Goal: Task Accomplishment & Management: Use online tool/utility

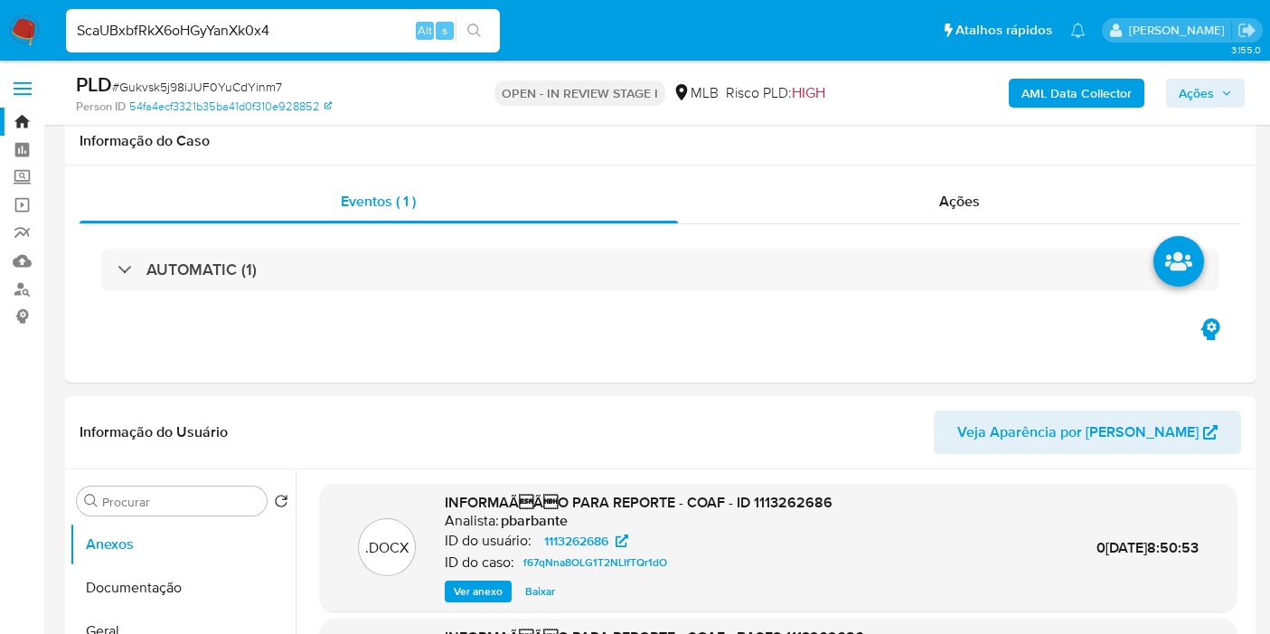
type input "ScaUBxbfRkX6oHGyYanXk0x4"
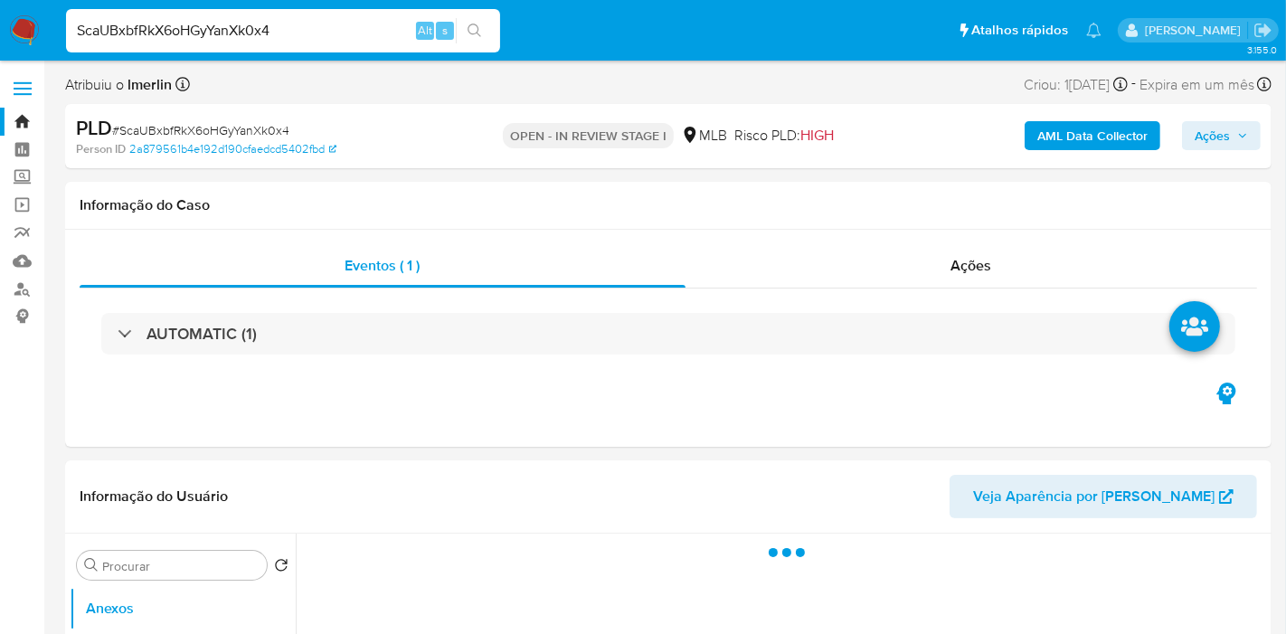
select select "10"
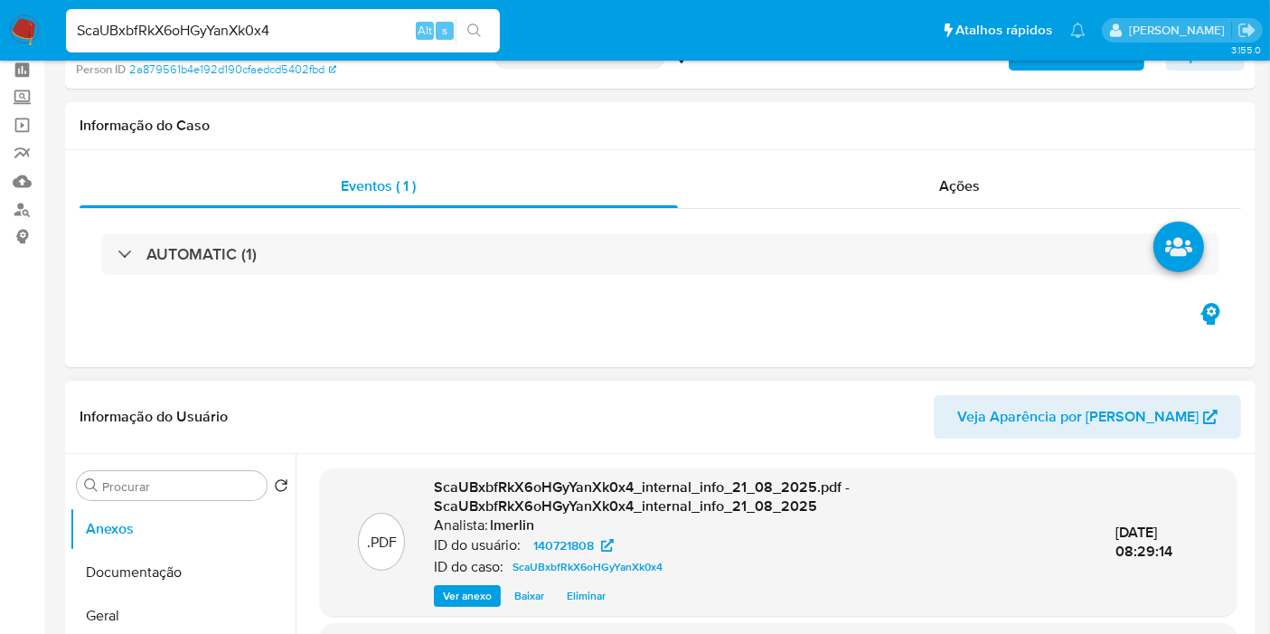
scroll to position [201, 0]
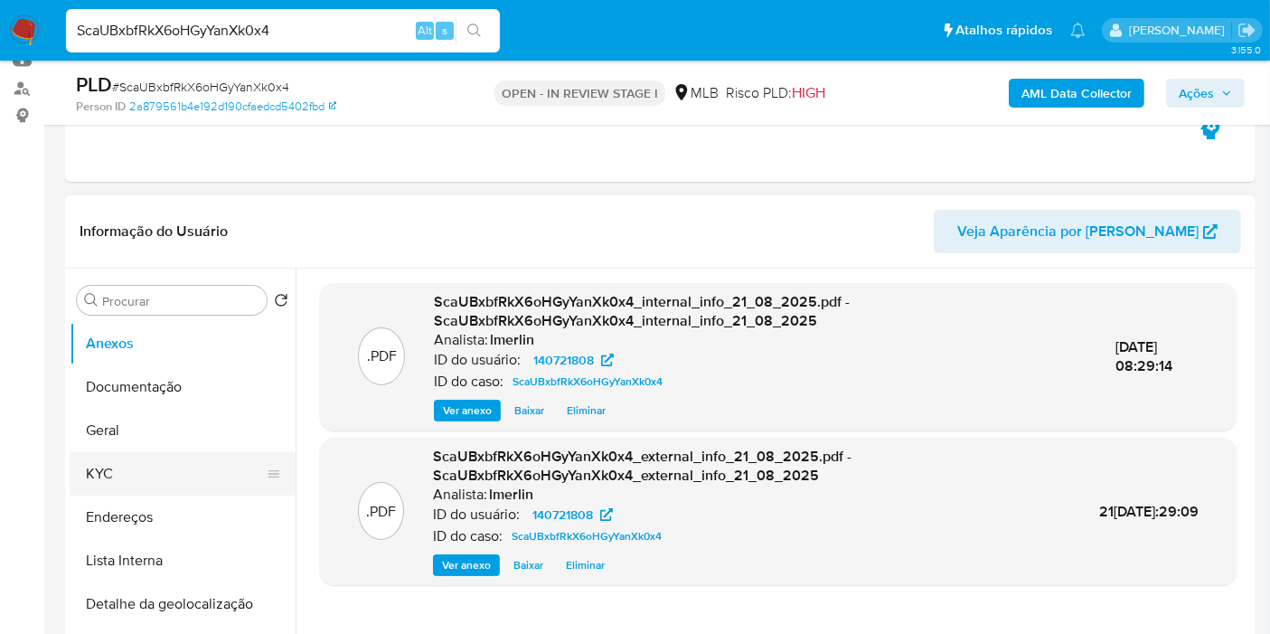
click at [154, 475] on button "KYC" at bounding box center [176, 473] width 212 height 43
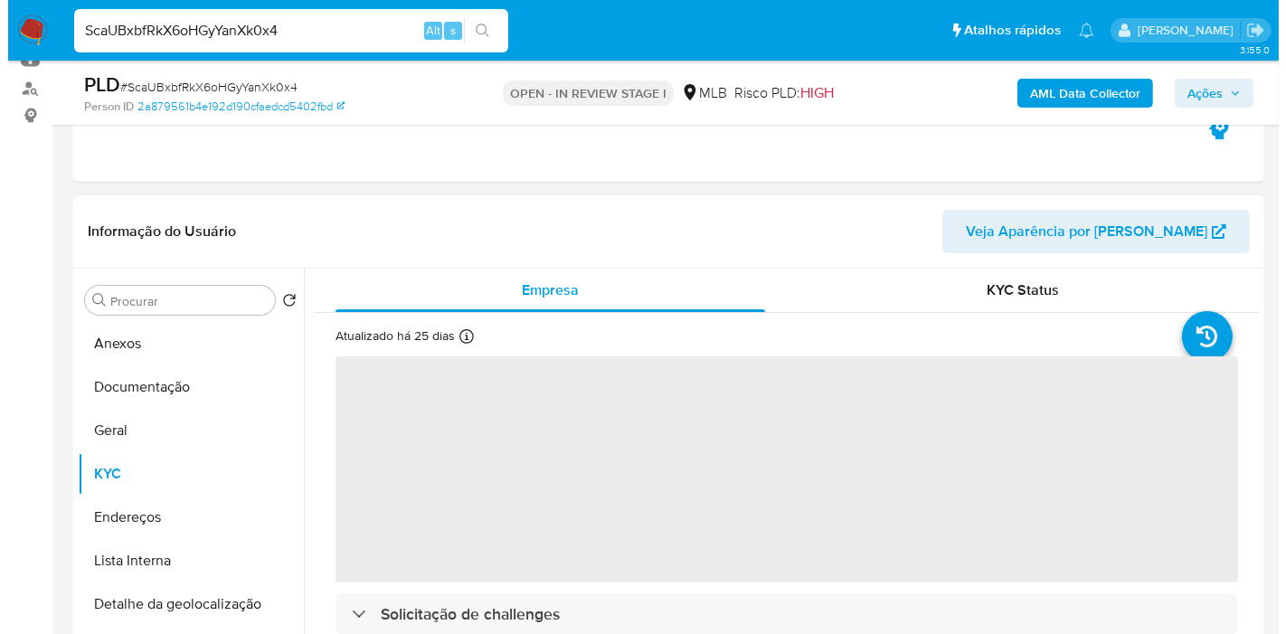
scroll to position [301, 0]
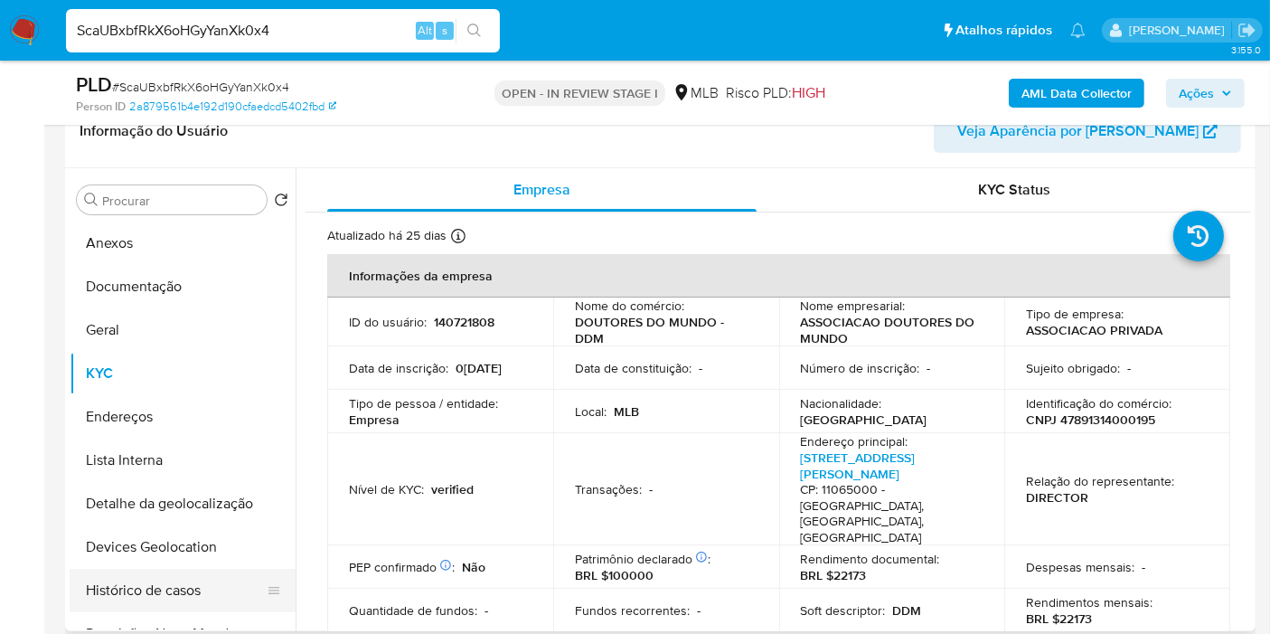
click at [182, 603] on button "Histórico de casos" at bounding box center [176, 590] width 212 height 43
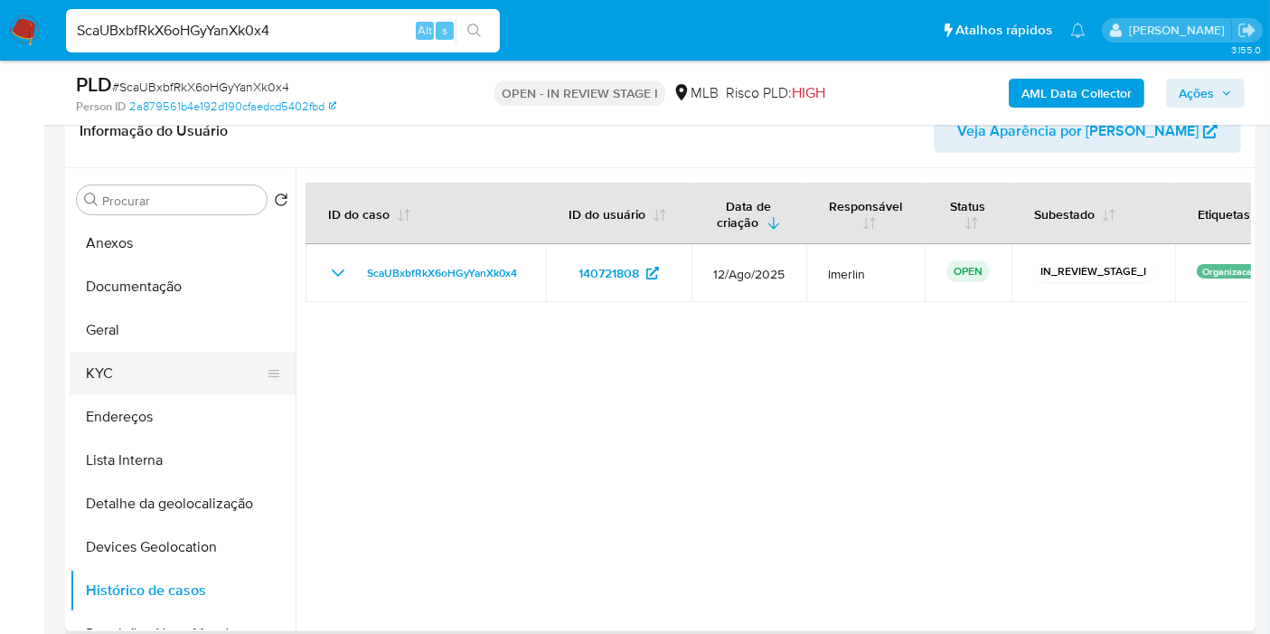
click at [116, 373] on button "KYC" at bounding box center [176, 373] width 212 height 43
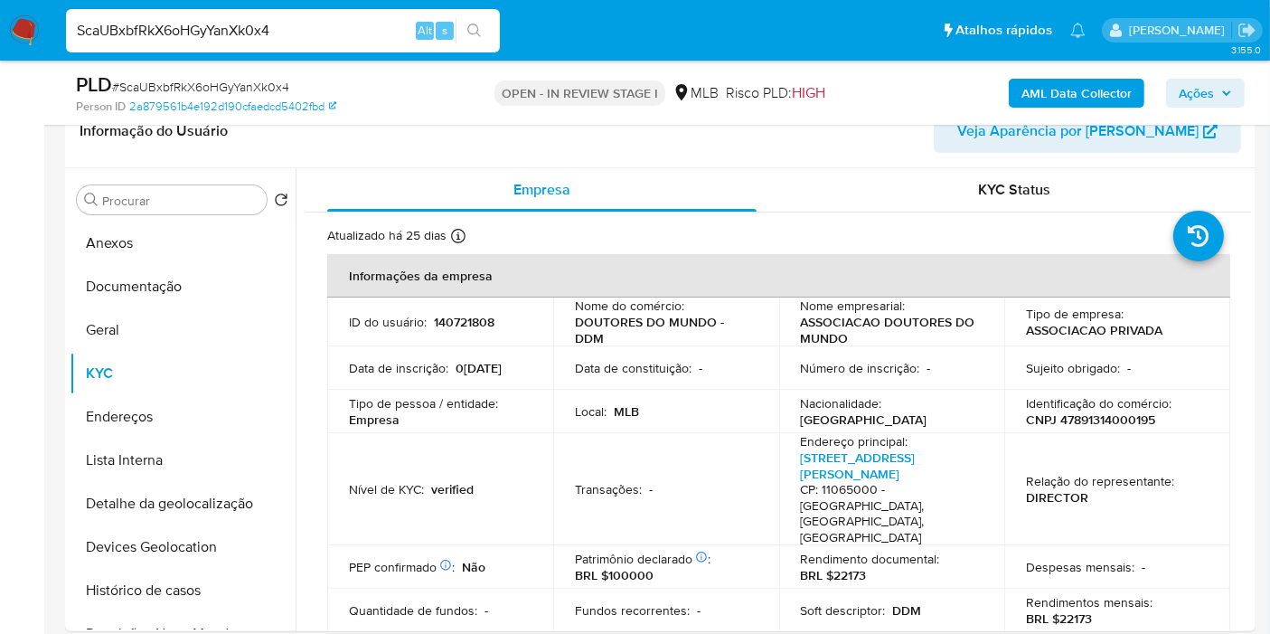
click at [1094, 91] on b "AML Data Collector" at bounding box center [1077, 93] width 110 height 29
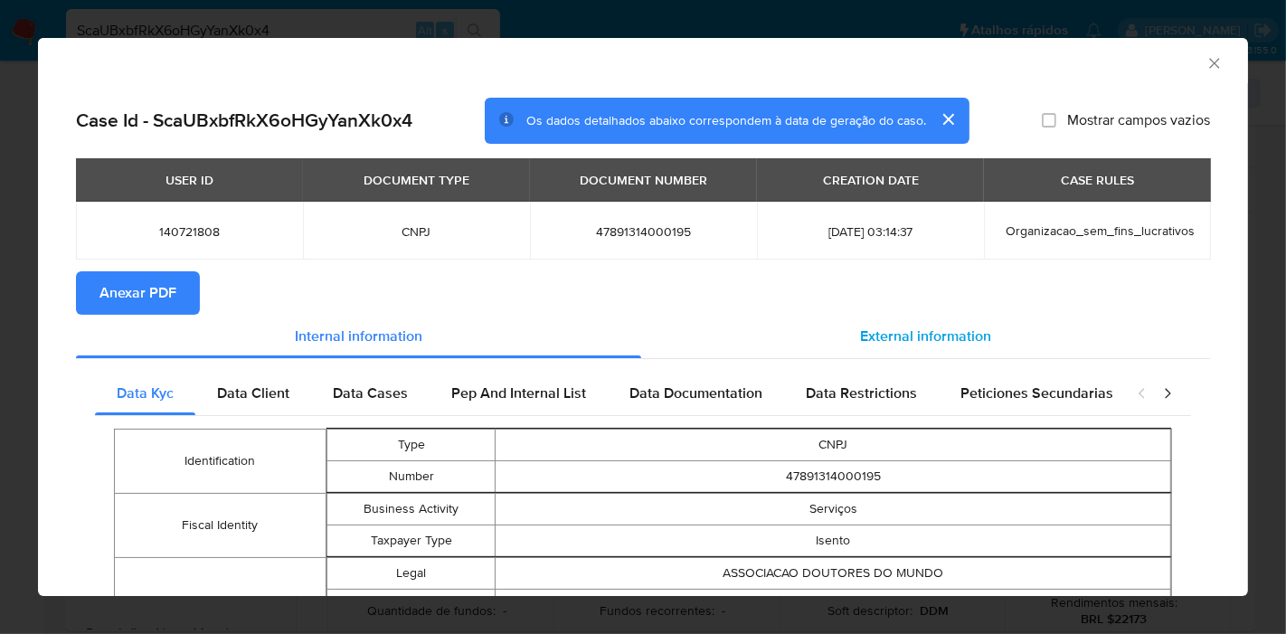
click at [917, 329] on span "External information" at bounding box center [925, 335] width 131 height 21
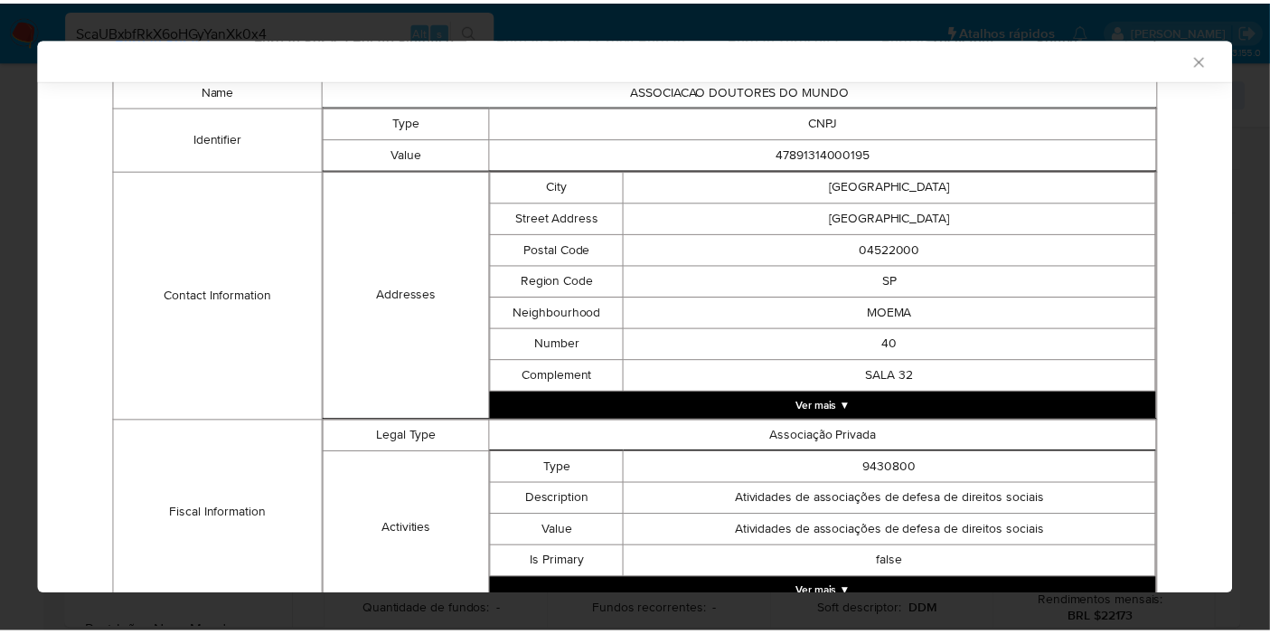
scroll to position [50, 0]
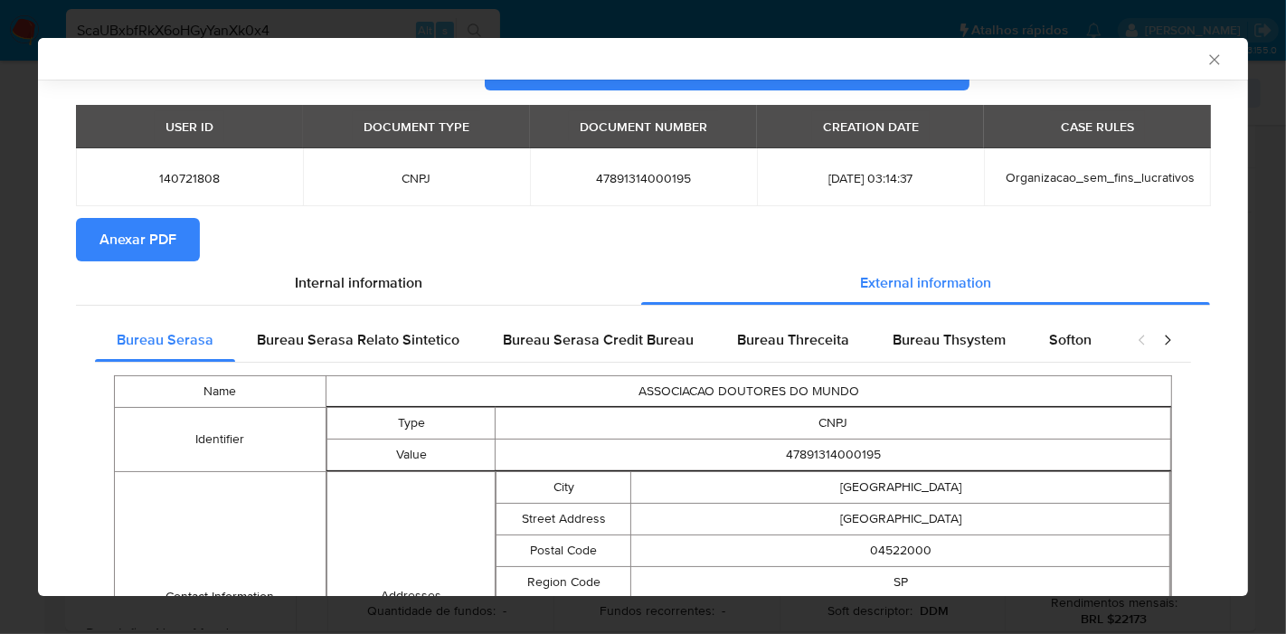
click at [1205, 57] on icon "Fechar a janela" at bounding box center [1214, 60] width 18 height 18
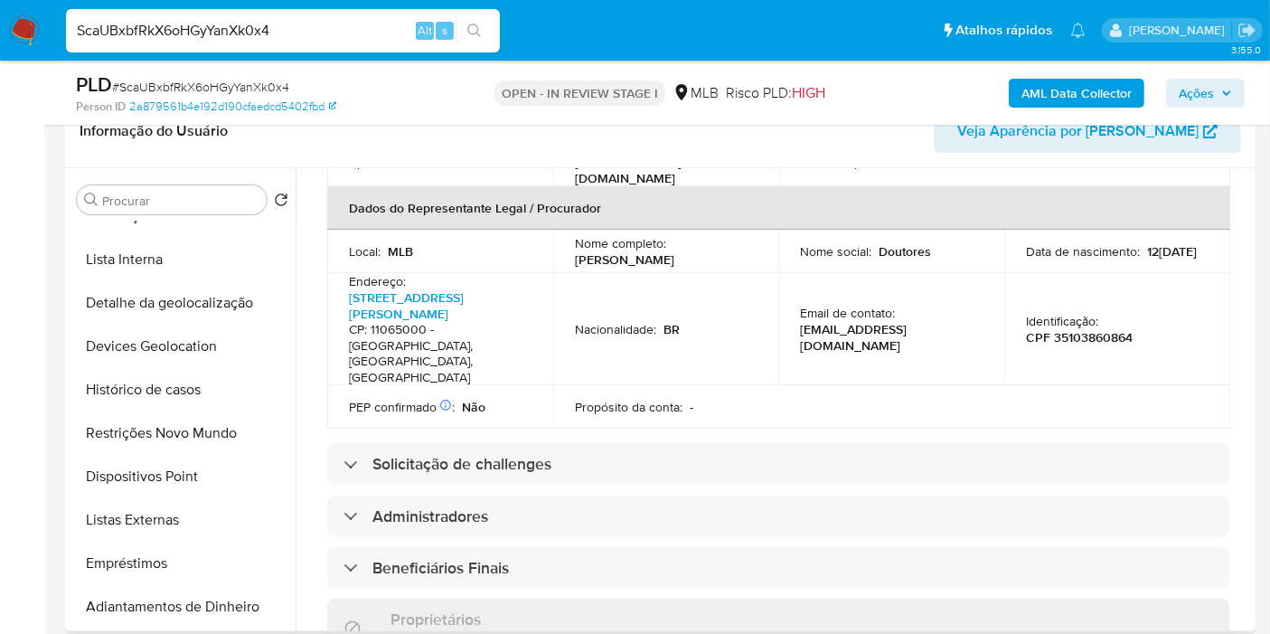
scroll to position [703, 0]
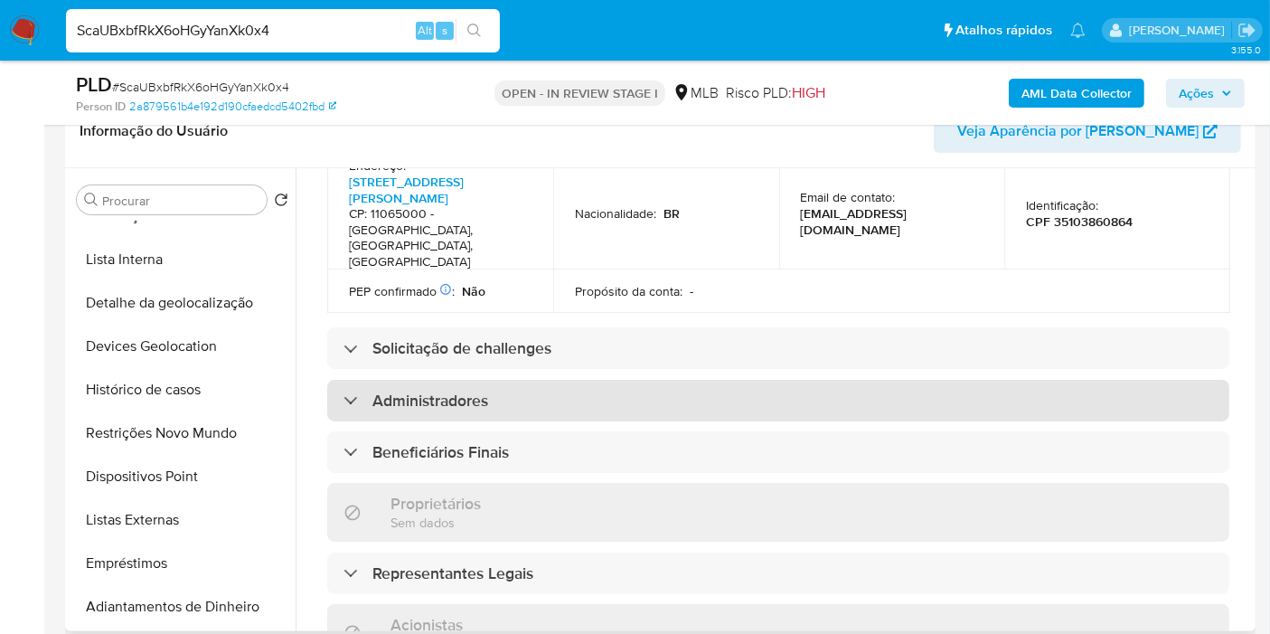
click at [522, 380] on div "Administradores" at bounding box center [778, 401] width 902 height 42
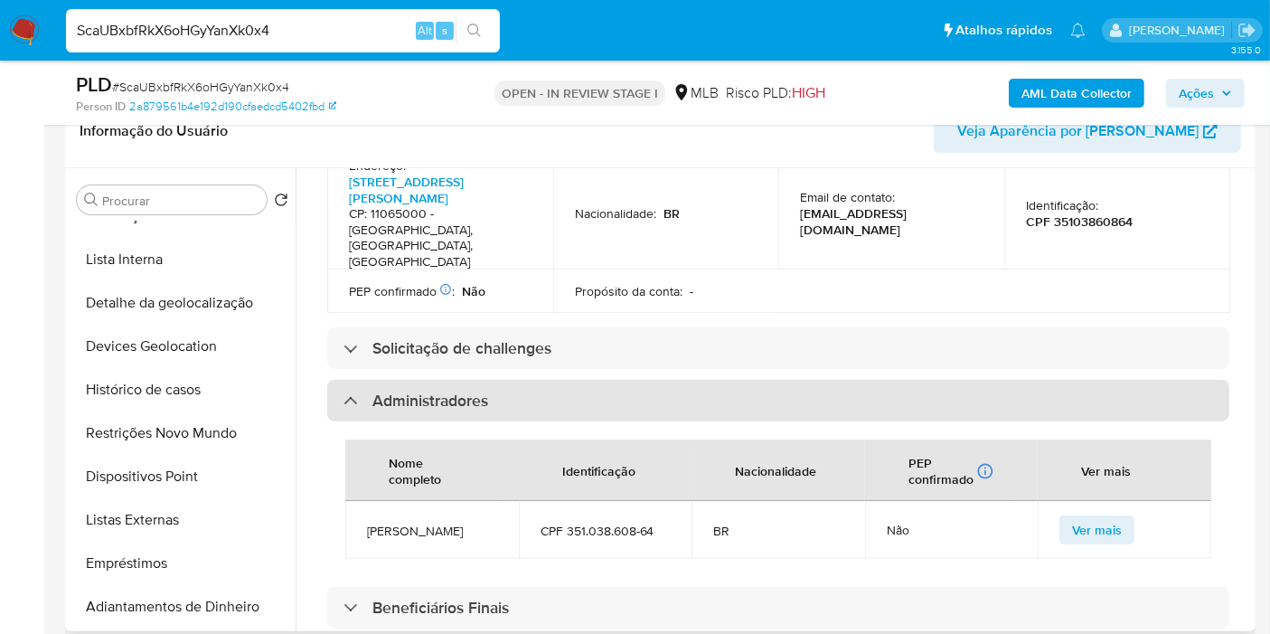
click at [522, 380] on div "Administradores" at bounding box center [778, 401] width 902 height 42
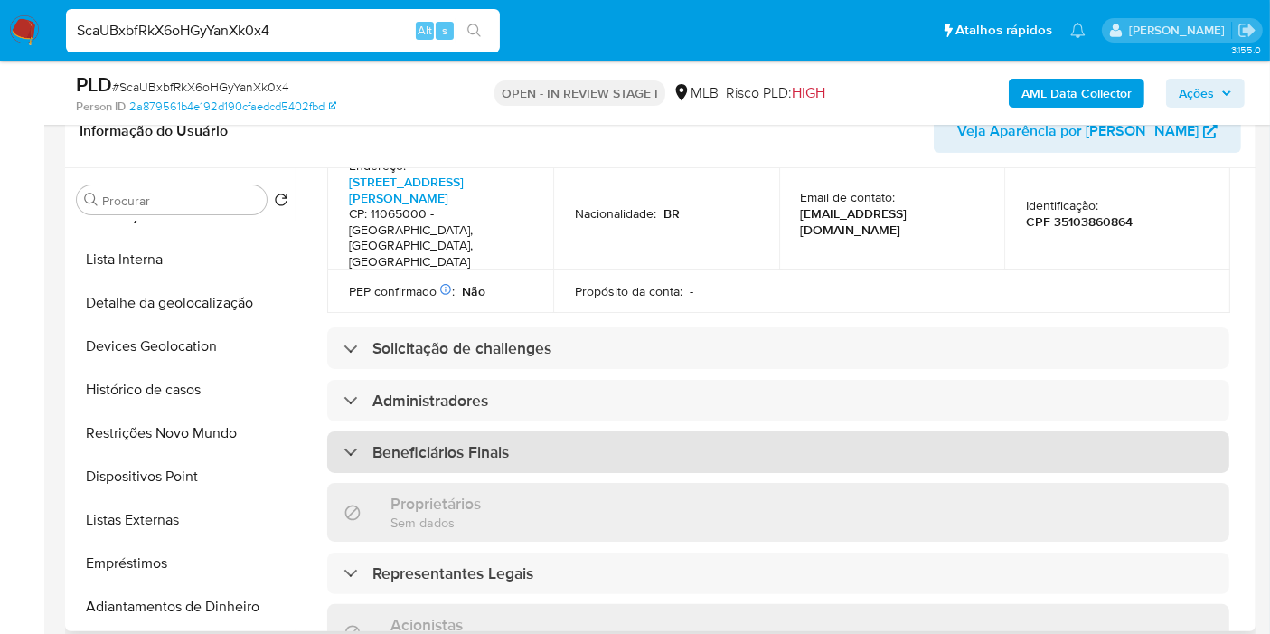
click at [514, 431] on div "Beneficiários Finais" at bounding box center [778, 452] width 902 height 42
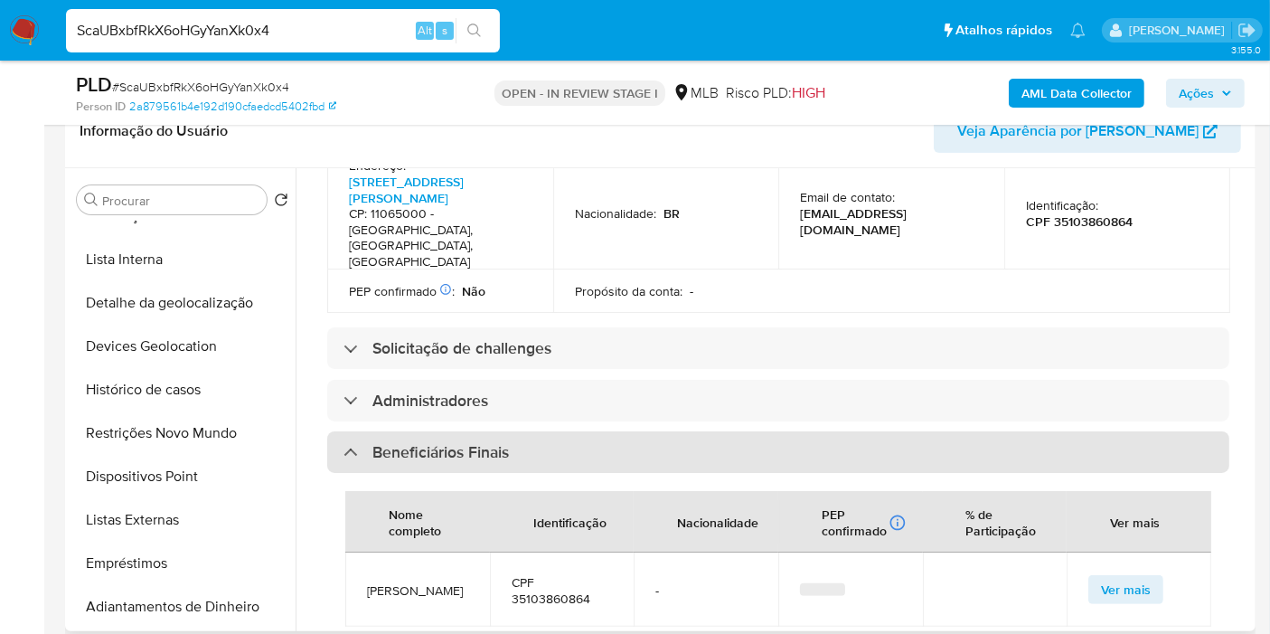
click at [514, 431] on div "Beneficiários Finais" at bounding box center [778, 452] width 902 height 42
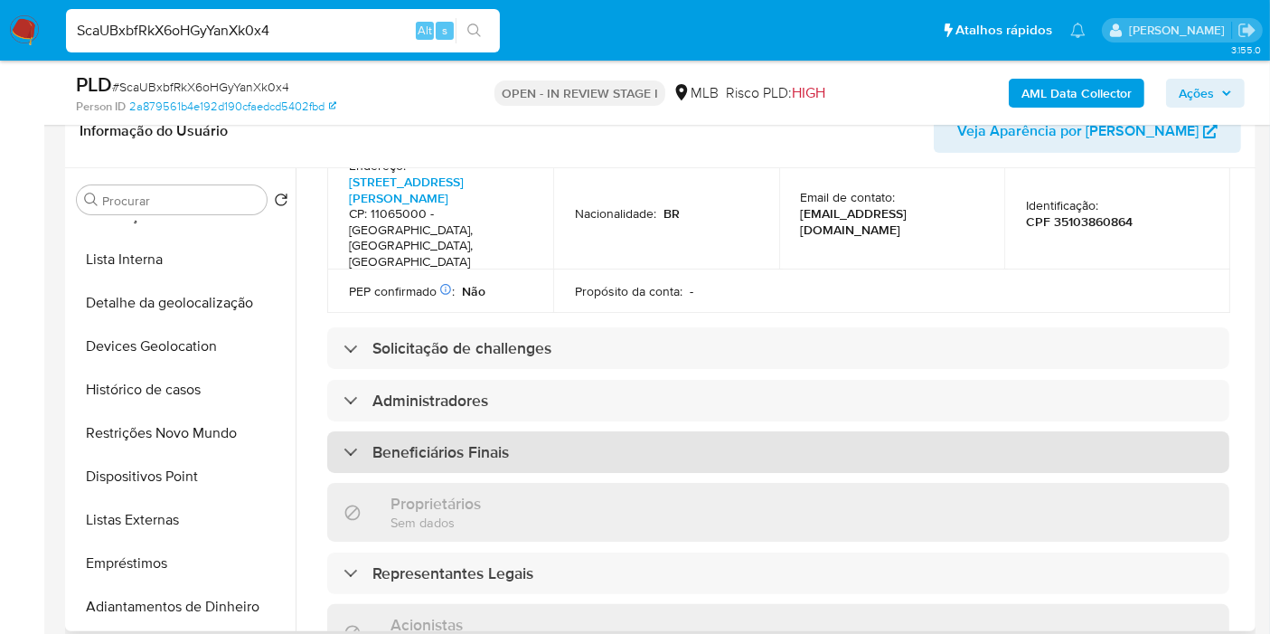
scroll to position [502, 0]
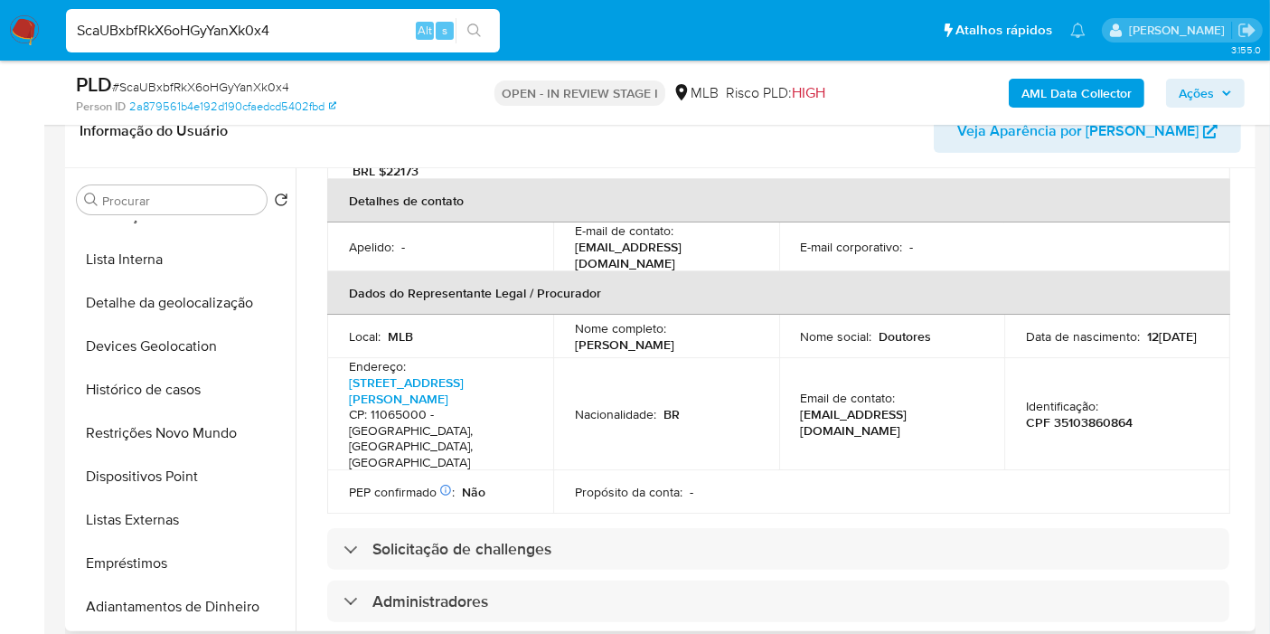
drag, startPoint x: 573, startPoint y: 306, endPoint x: 697, endPoint y: 306, distance: 123.9
click at [674, 336] on p "[PERSON_NAME]" at bounding box center [624, 344] width 99 height 16
copy p "[PERSON_NAME]"
click at [1092, 414] on p "CPF 35103860864" at bounding box center [1079, 422] width 107 height 16
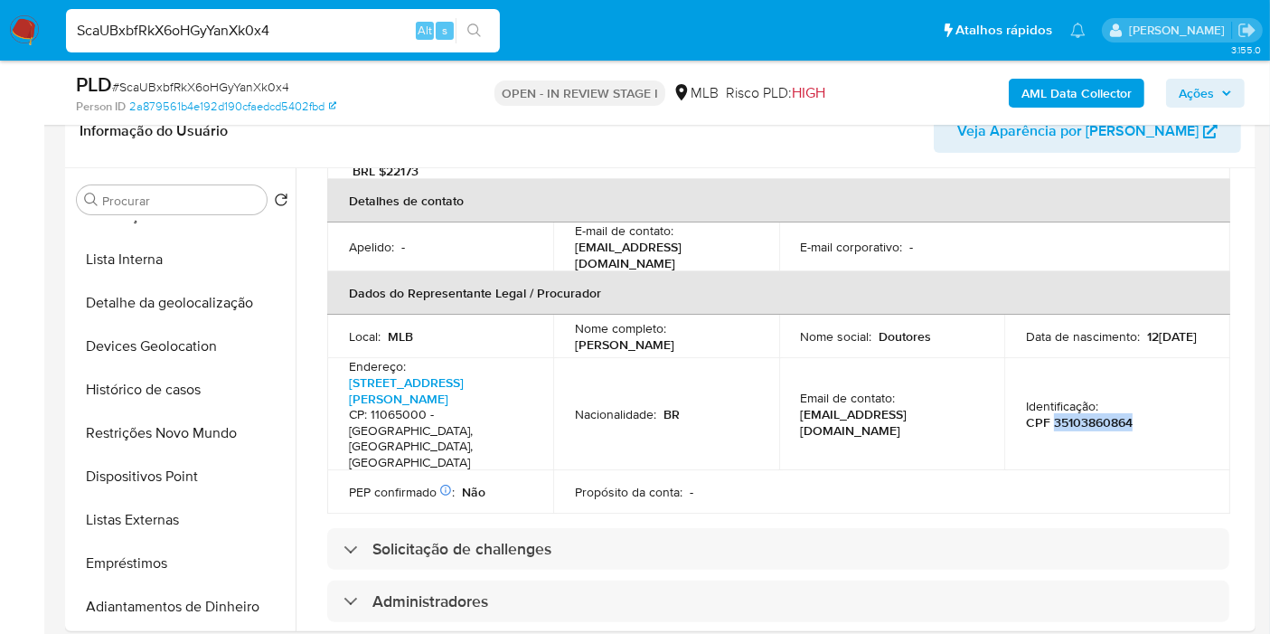
copy p "35103860864"
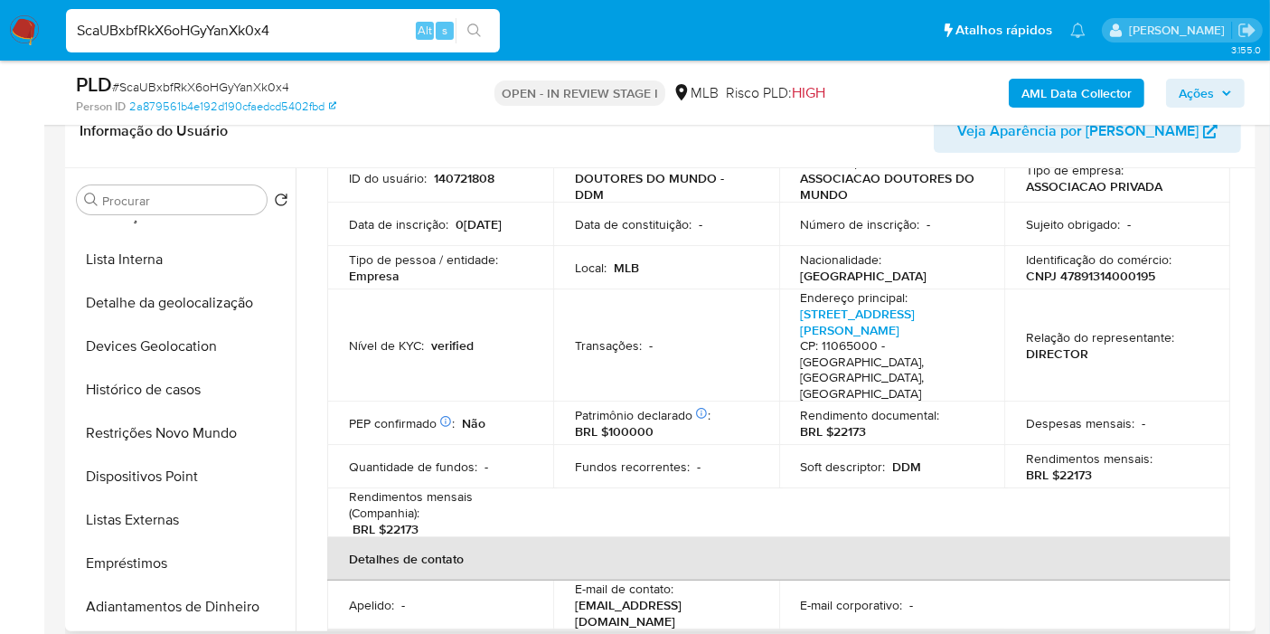
scroll to position [0, 0]
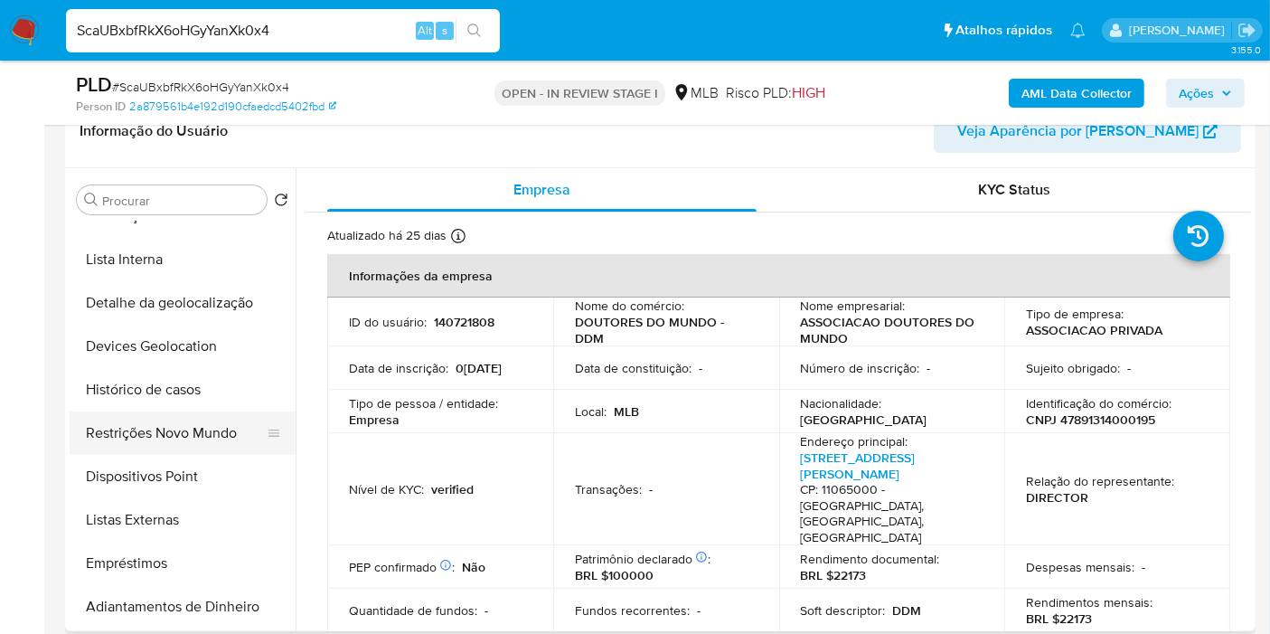
click at [173, 422] on button "Restrições Novo Mundo" at bounding box center [176, 432] width 212 height 43
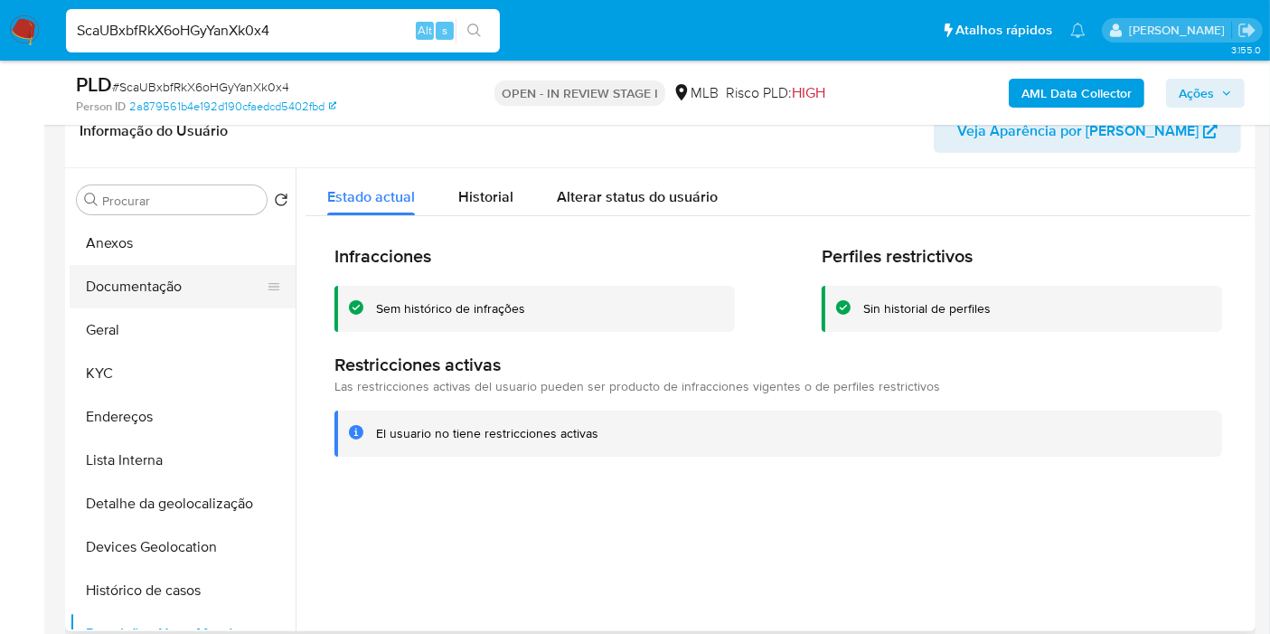
click at [163, 280] on button "Documentação" at bounding box center [176, 286] width 212 height 43
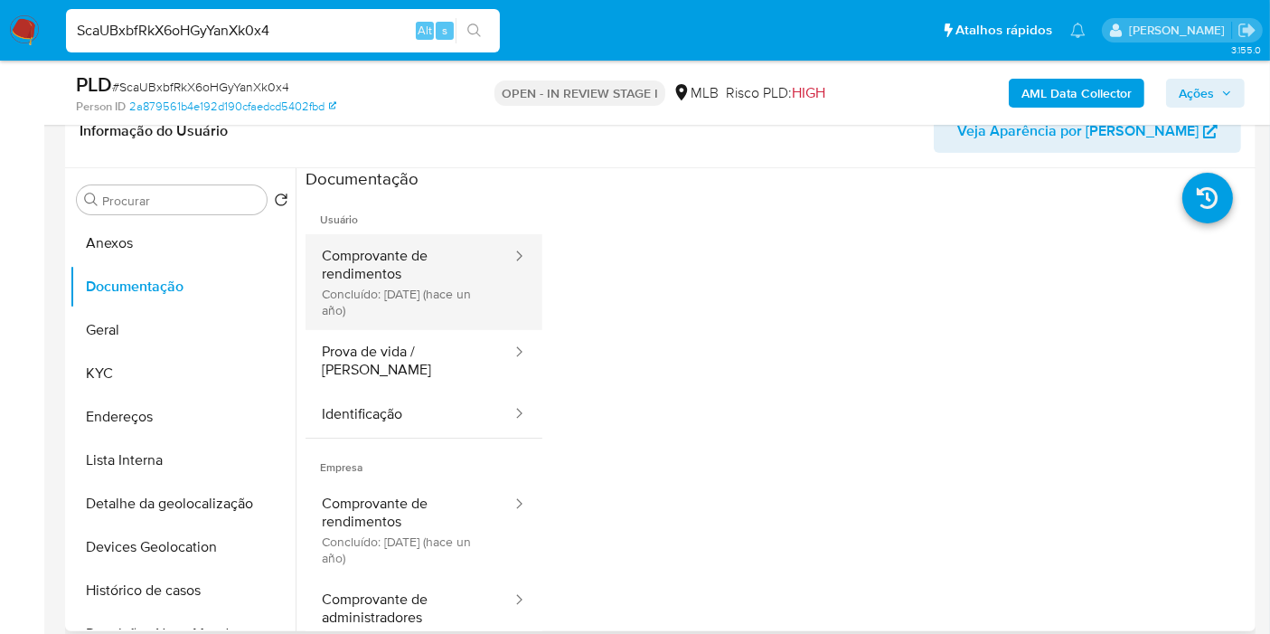
click at [453, 287] on button "Comprovante de rendimentos Concluído: [DATE] (hace un año)" at bounding box center [410, 282] width 208 height 96
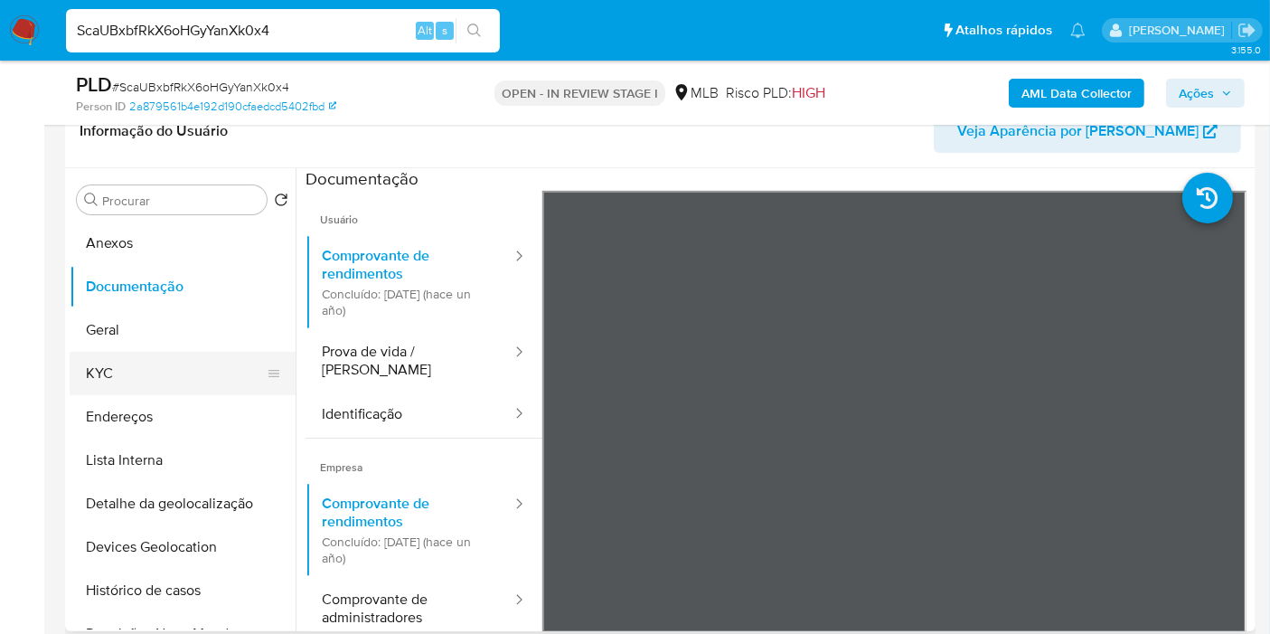
click at [173, 376] on button "KYC" at bounding box center [176, 373] width 212 height 43
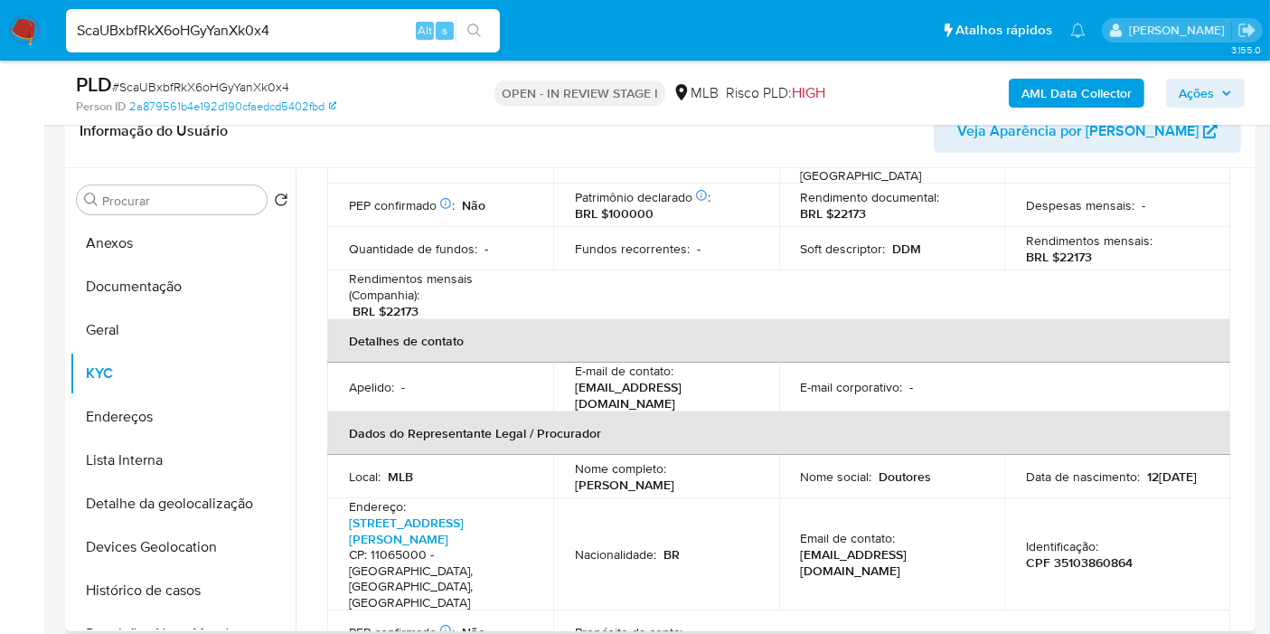
scroll to position [401, 0]
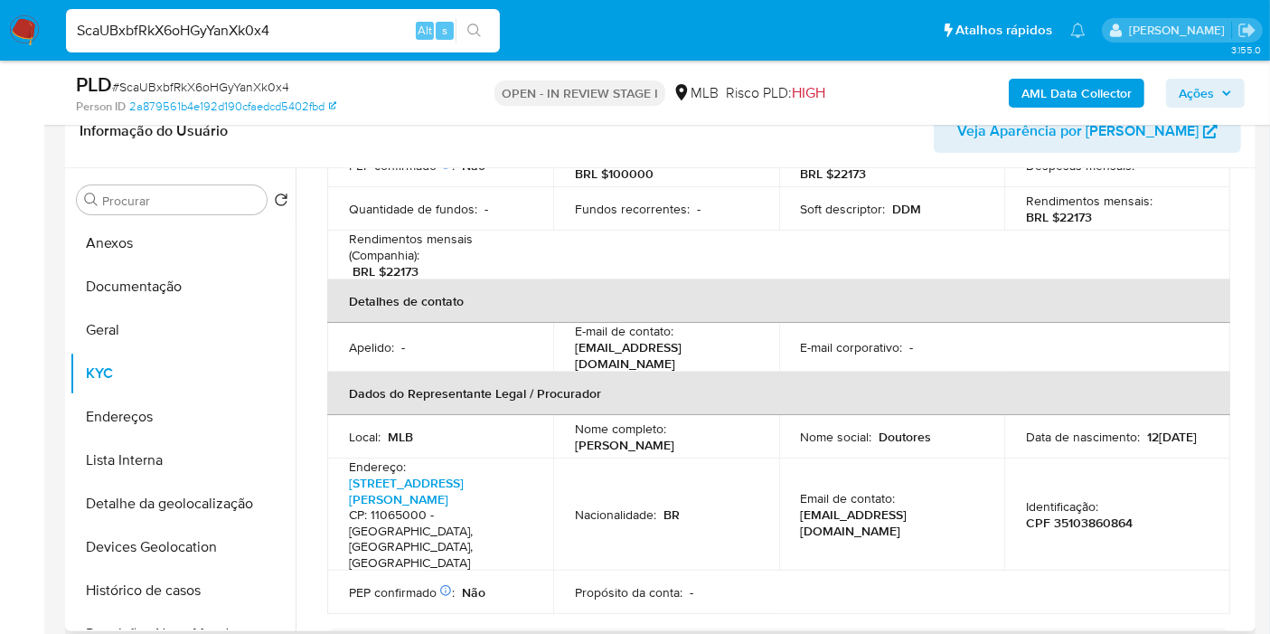
drag, startPoint x: 573, startPoint y: 409, endPoint x: 621, endPoint y: 8, distance: 403.4
click at [733, 420] on div "Nome completo : [PERSON_NAME]" at bounding box center [666, 436] width 183 height 33
copy p "[PERSON_NAME]"
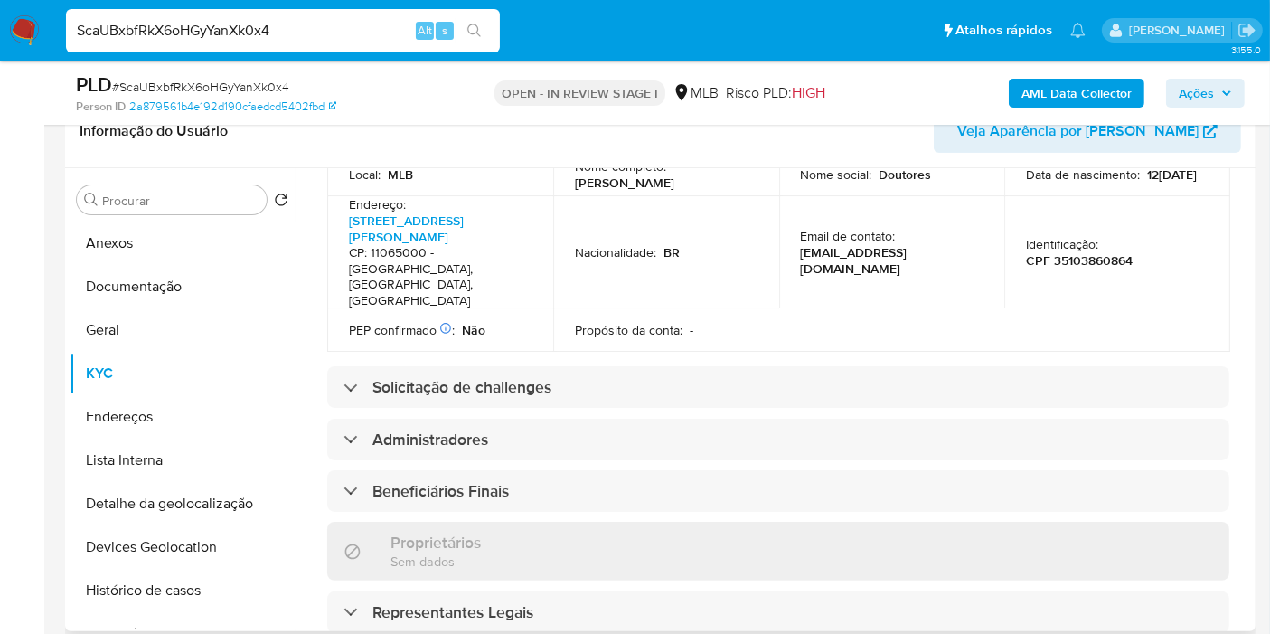
scroll to position [1105, 0]
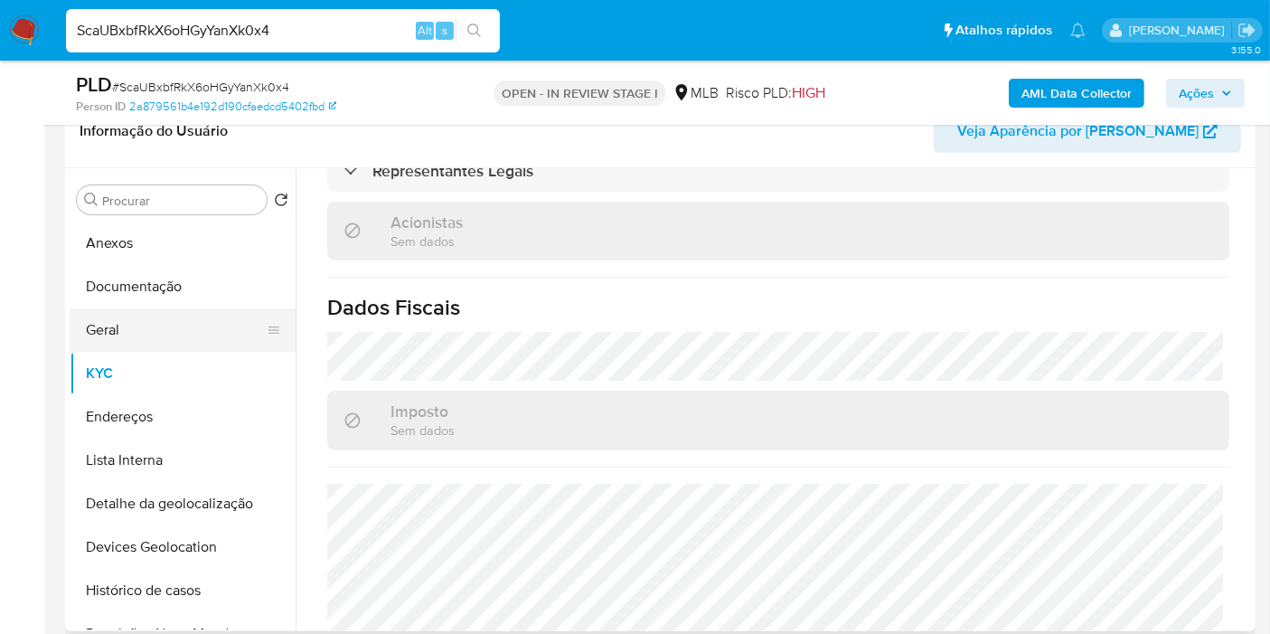
click at [225, 326] on button "Geral" at bounding box center [176, 329] width 212 height 43
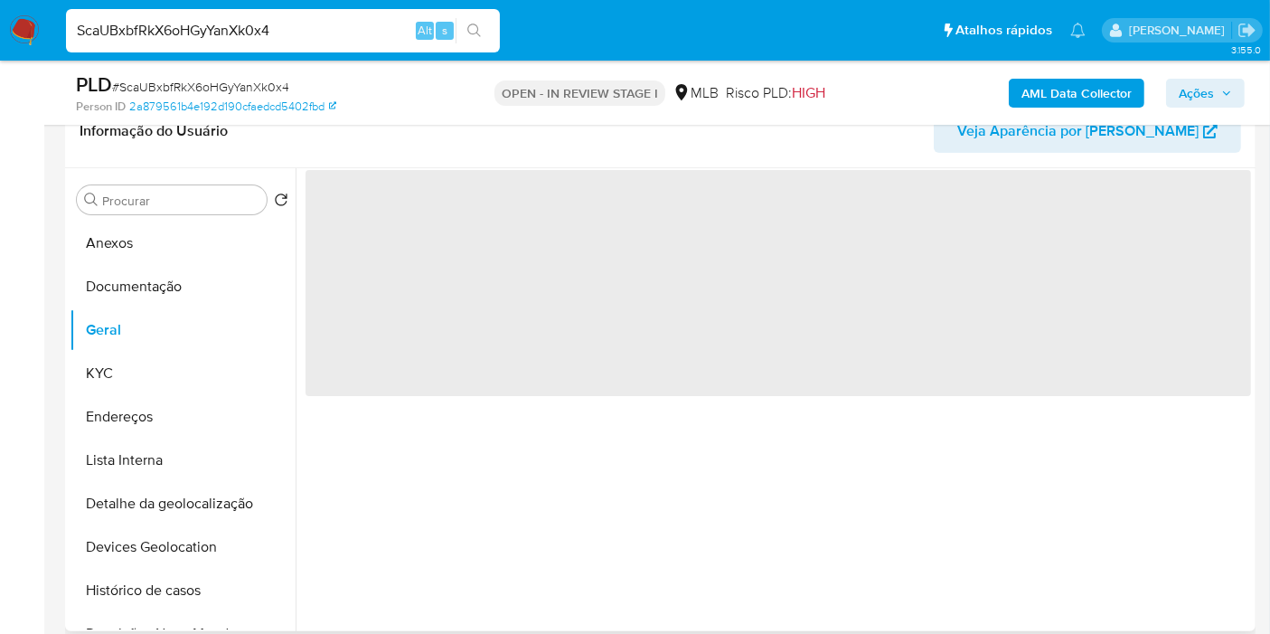
scroll to position [0, 0]
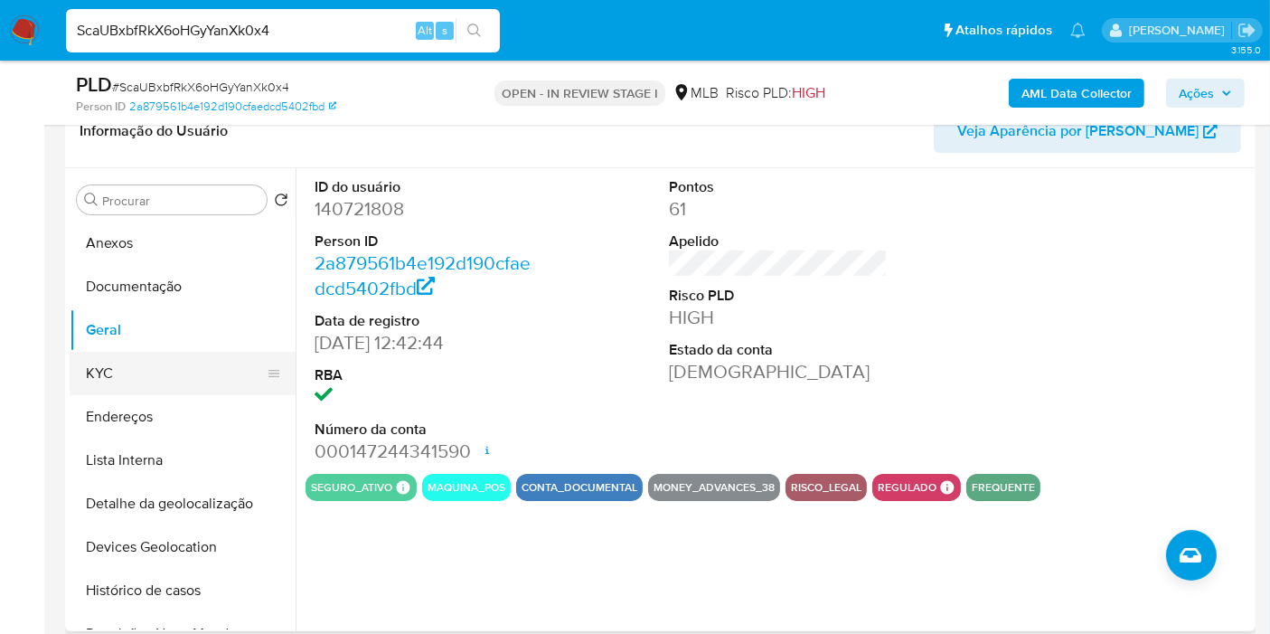
click at [169, 359] on button "KYC" at bounding box center [176, 373] width 212 height 43
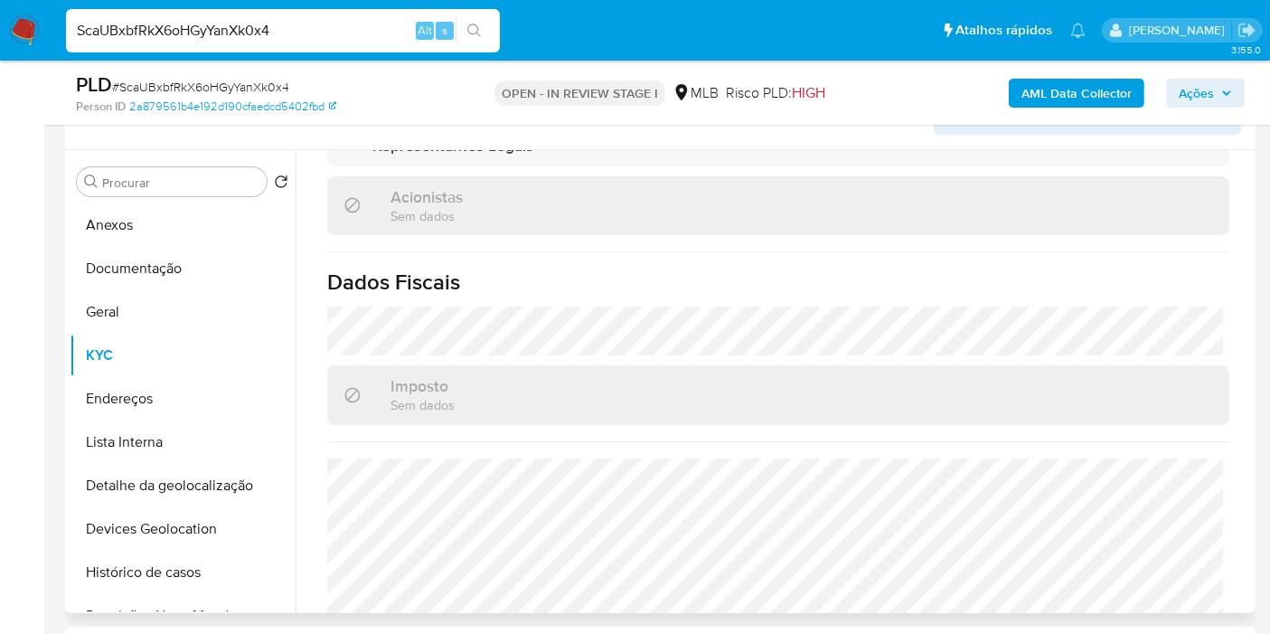
scroll to position [1126, 0]
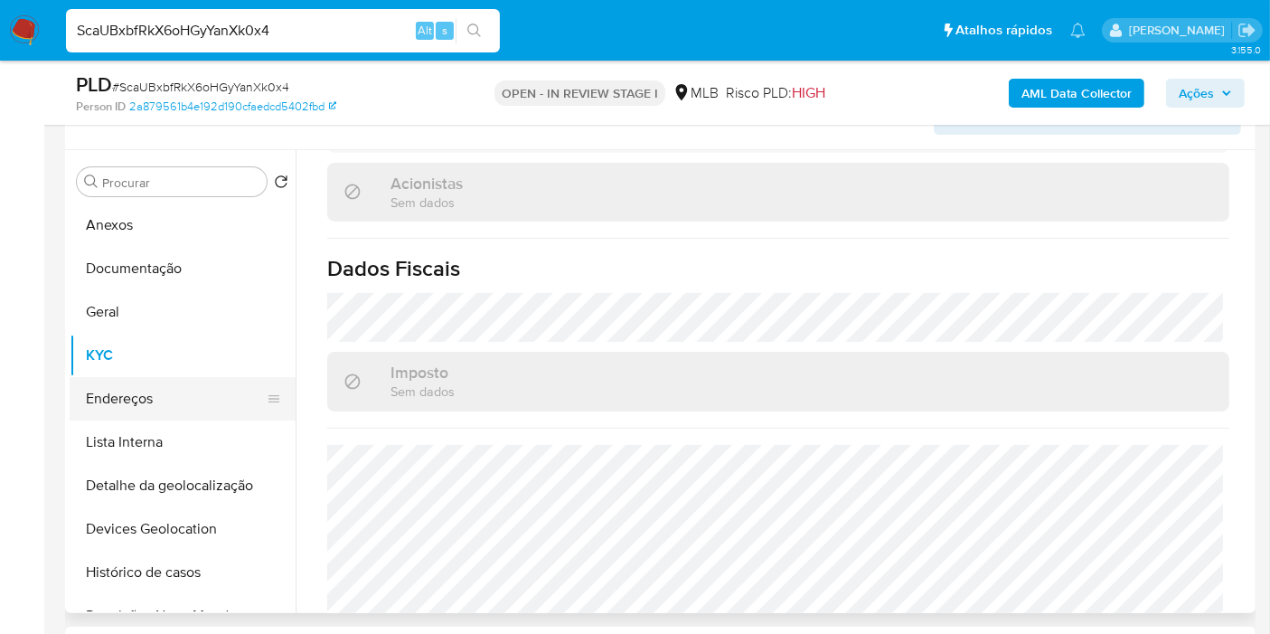
click at [191, 384] on button "Endereços" at bounding box center [176, 398] width 212 height 43
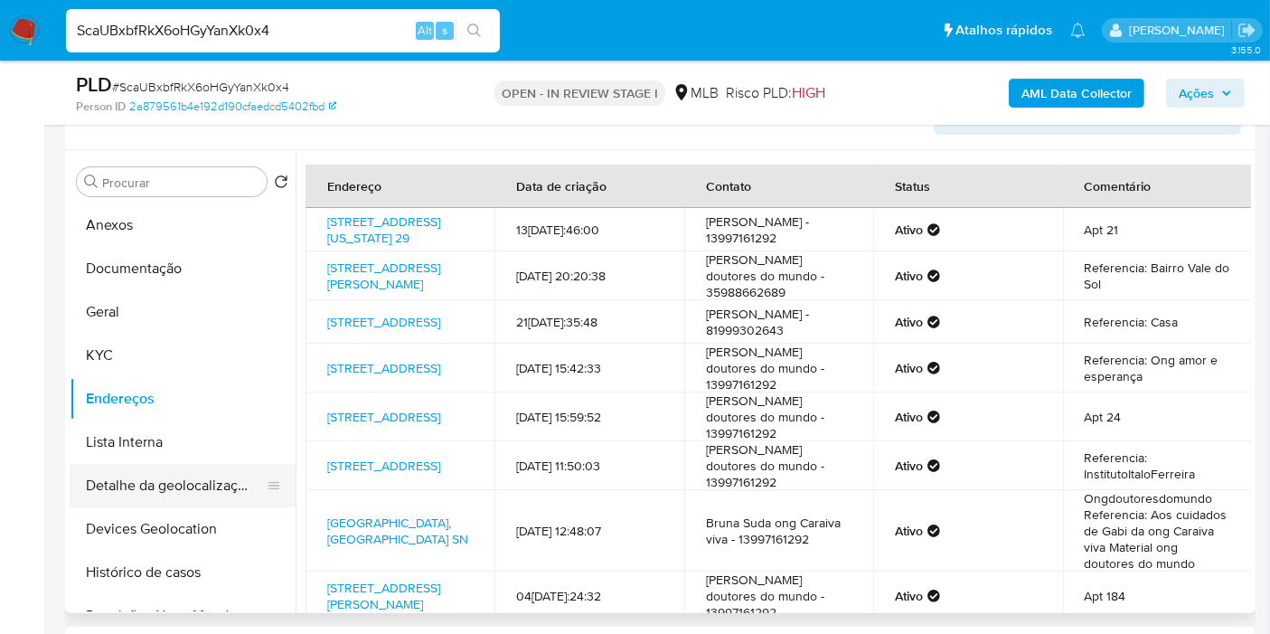
click at [169, 476] on button "Detalhe da geolocalização" at bounding box center [176, 485] width 212 height 43
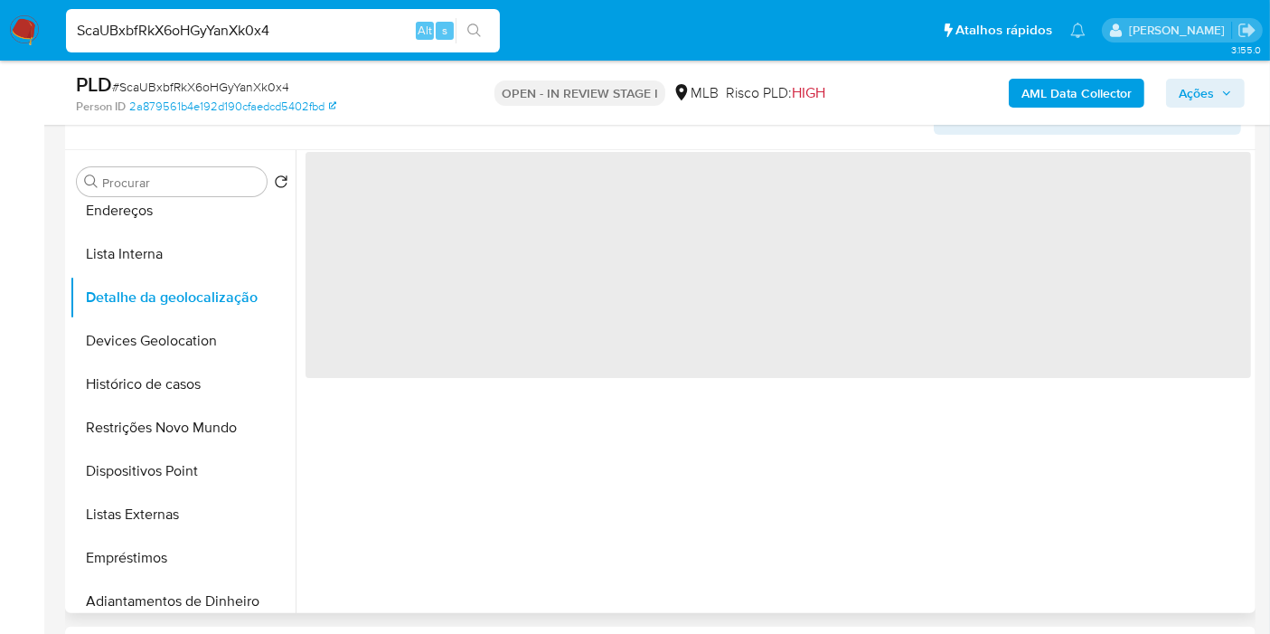
scroll to position [201, 0]
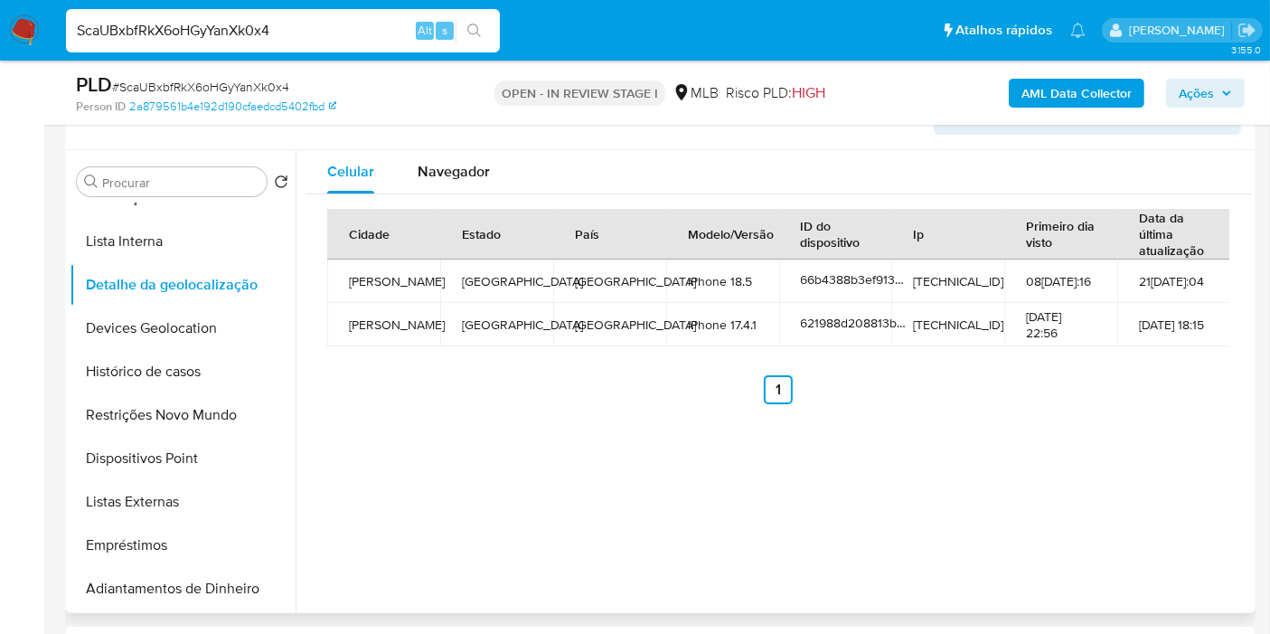
click at [452, 147] on div "Informação do Usuário Veja Aparência por [PERSON_NAME]" at bounding box center [660, 113] width 1191 height 73
click at [461, 165] on span "Navegador" at bounding box center [454, 171] width 72 height 21
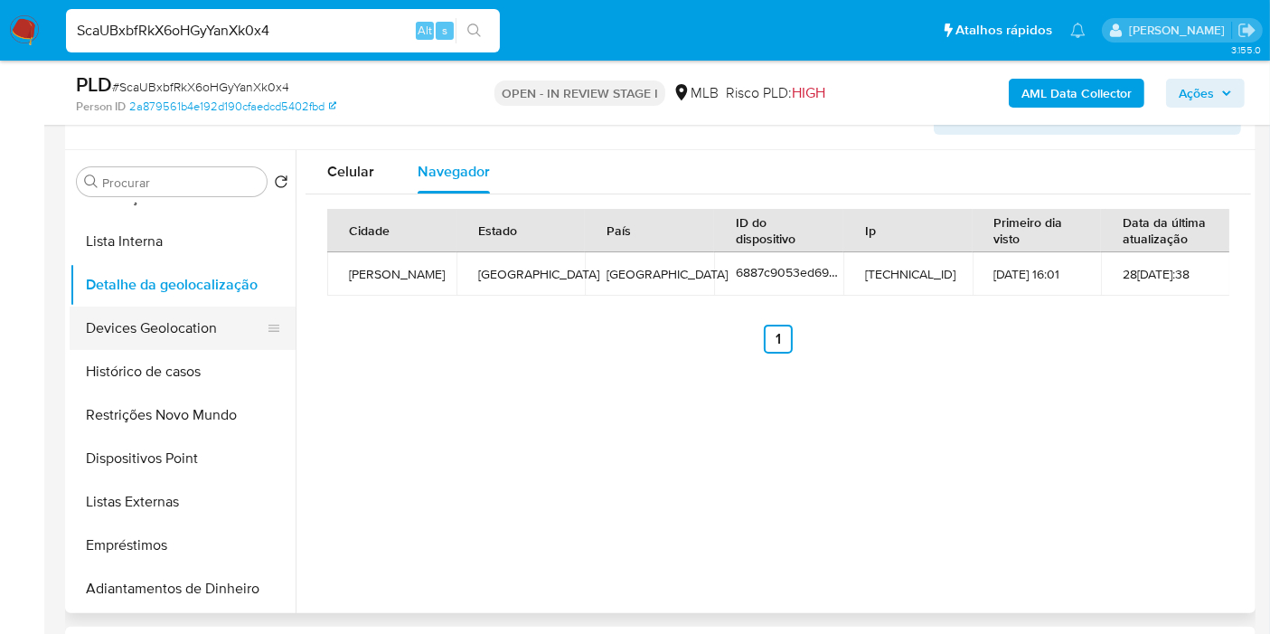
click at [191, 314] on button "Devices Geolocation" at bounding box center [176, 328] width 212 height 43
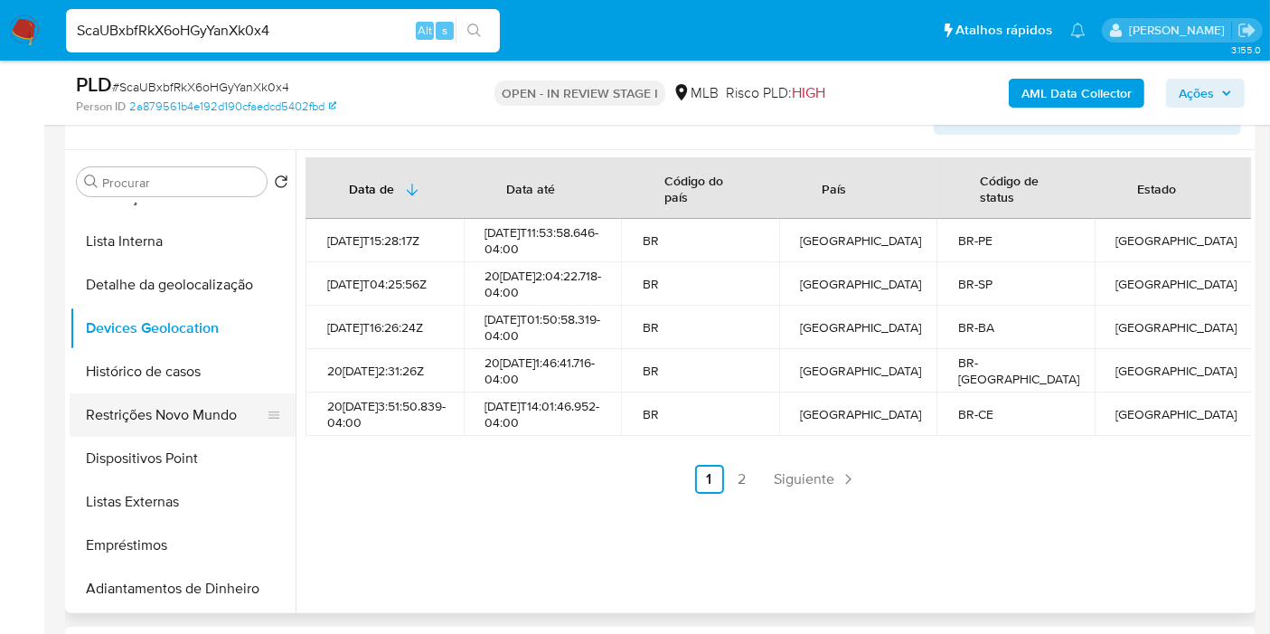
click at [199, 424] on button "Restrições Novo Mundo" at bounding box center [176, 414] width 212 height 43
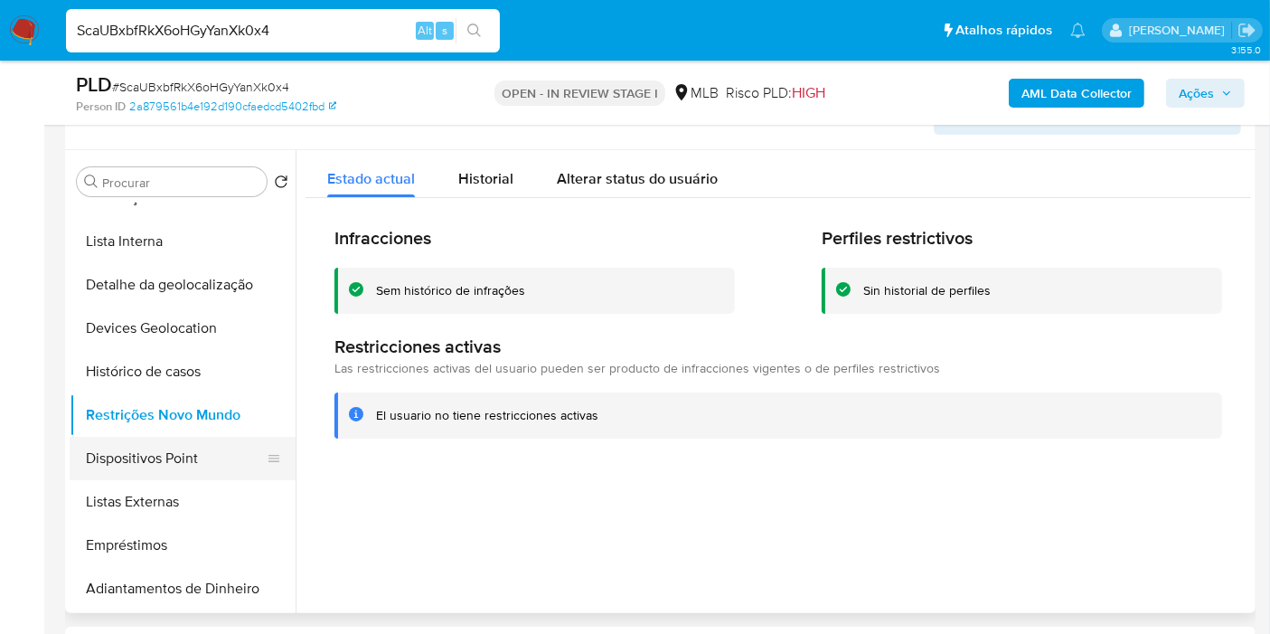
click at [203, 451] on button "Dispositivos Point" at bounding box center [176, 458] width 212 height 43
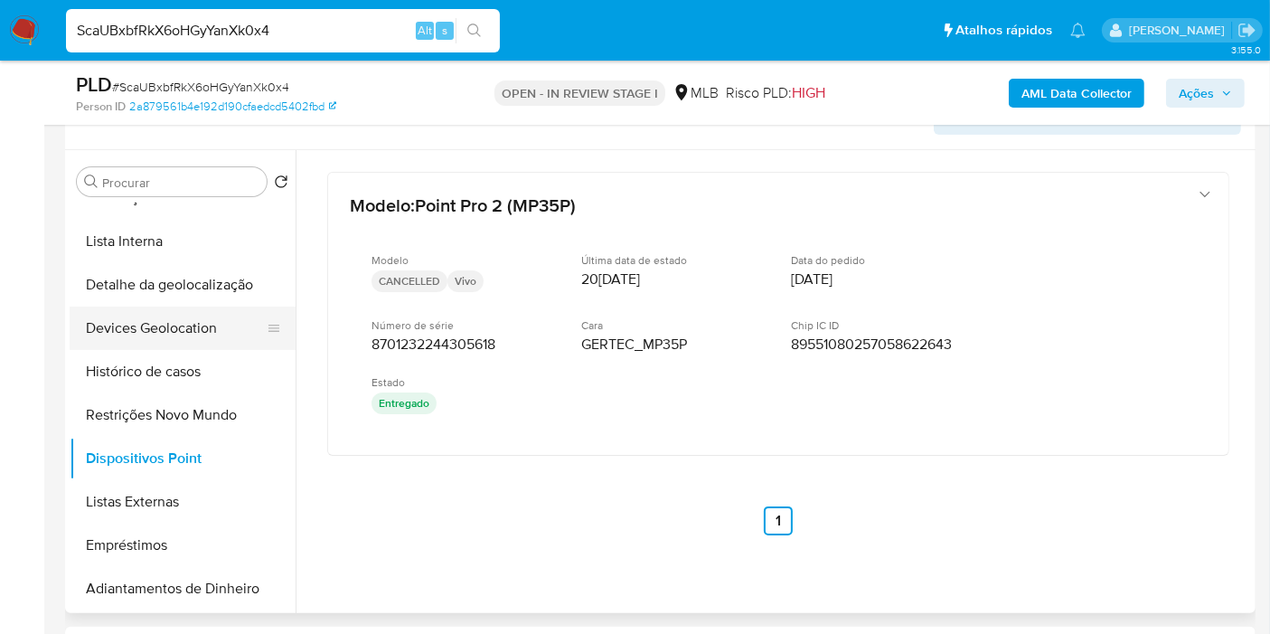
scroll to position [0, 0]
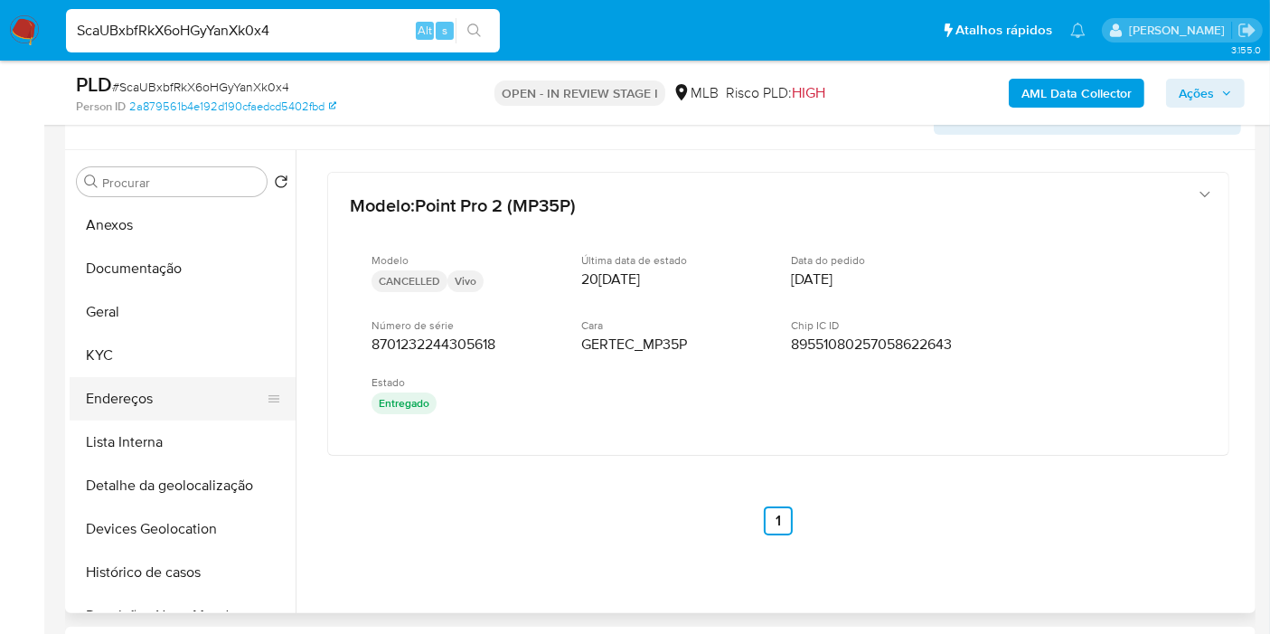
click at [152, 405] on button "Endereços" at bounding box center [176, 398] width 212 height 43
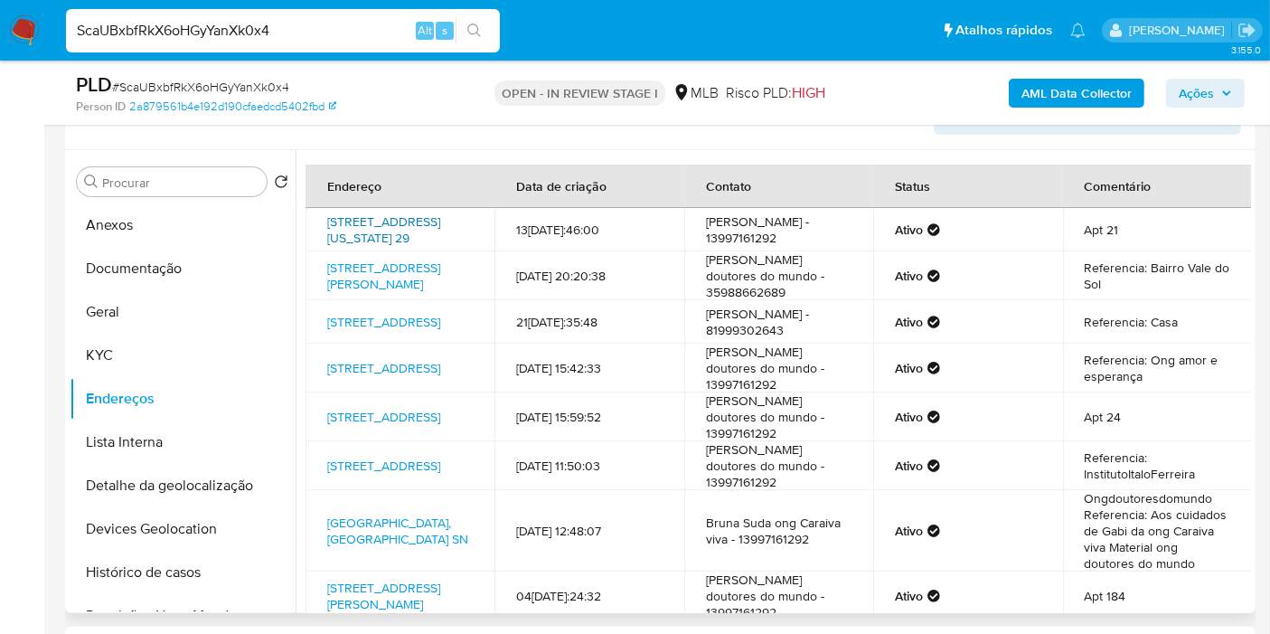
click at [408, 220] on link "[STREET_ADDRESS][US_STATE] 29" at bounding box center [383, 229] width 113 height 34
click at [181, 353] on button "KYC" at bounding box center [176, 355] width 212 height 43
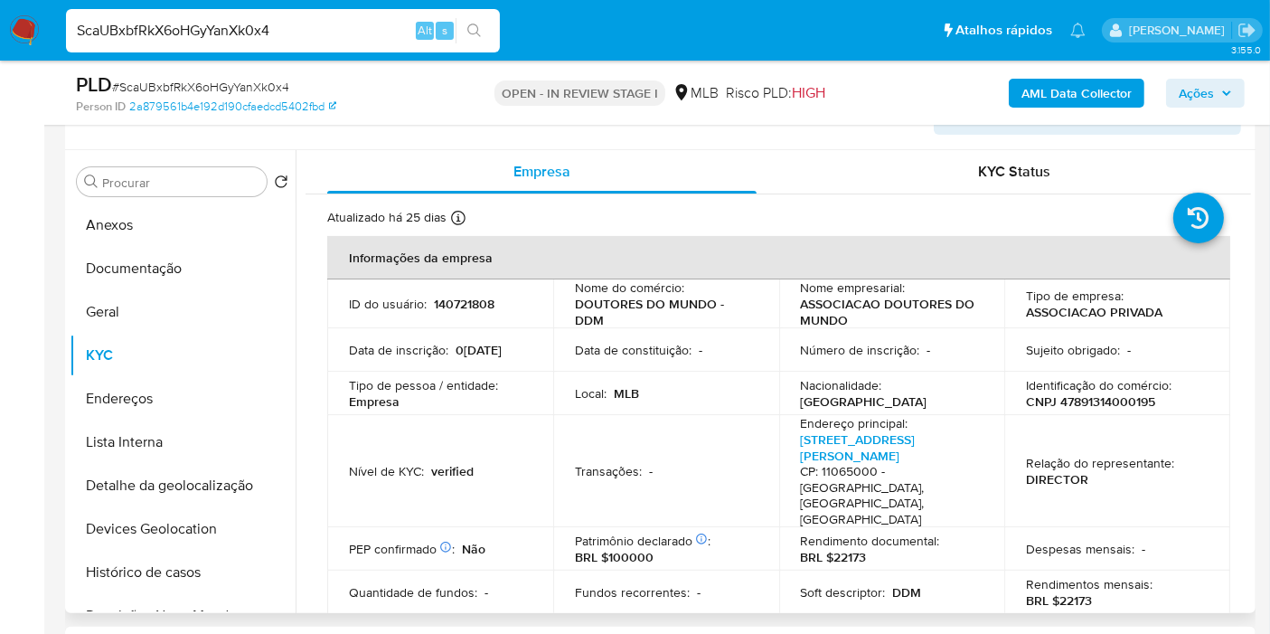
click at [1073, 401] on p "CNPJ 47891314000195" at bounding box center [1090, 401] width 129 height 16
copy p "47891314000195"
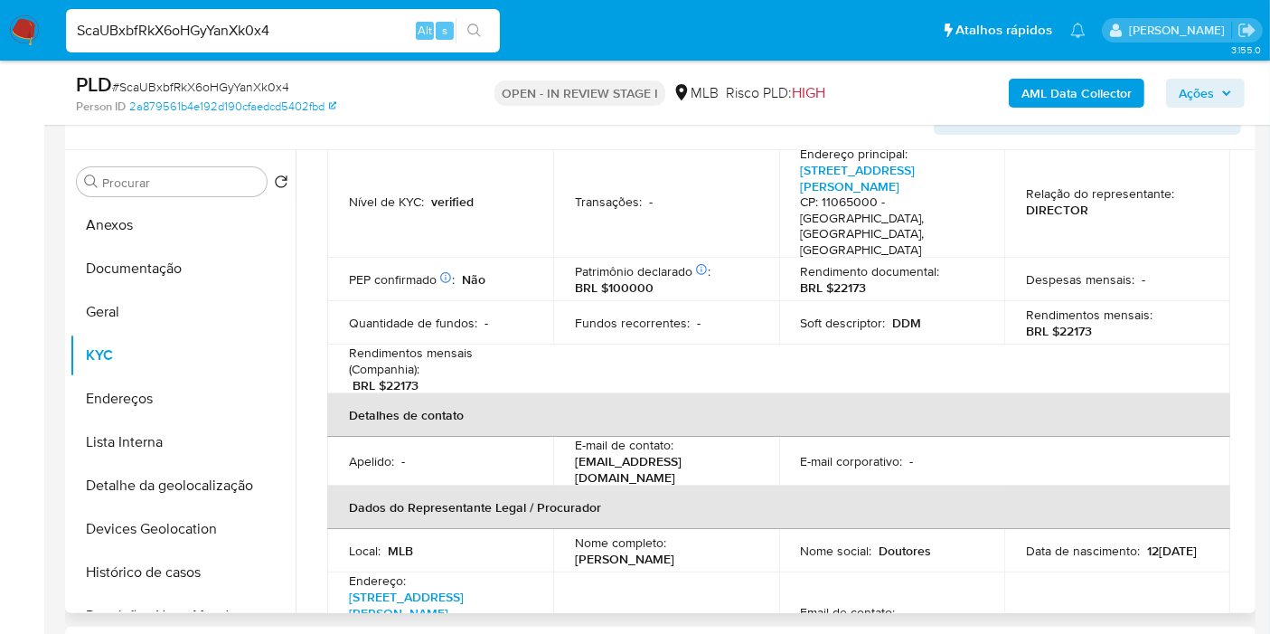
scroll to position [301, 0]
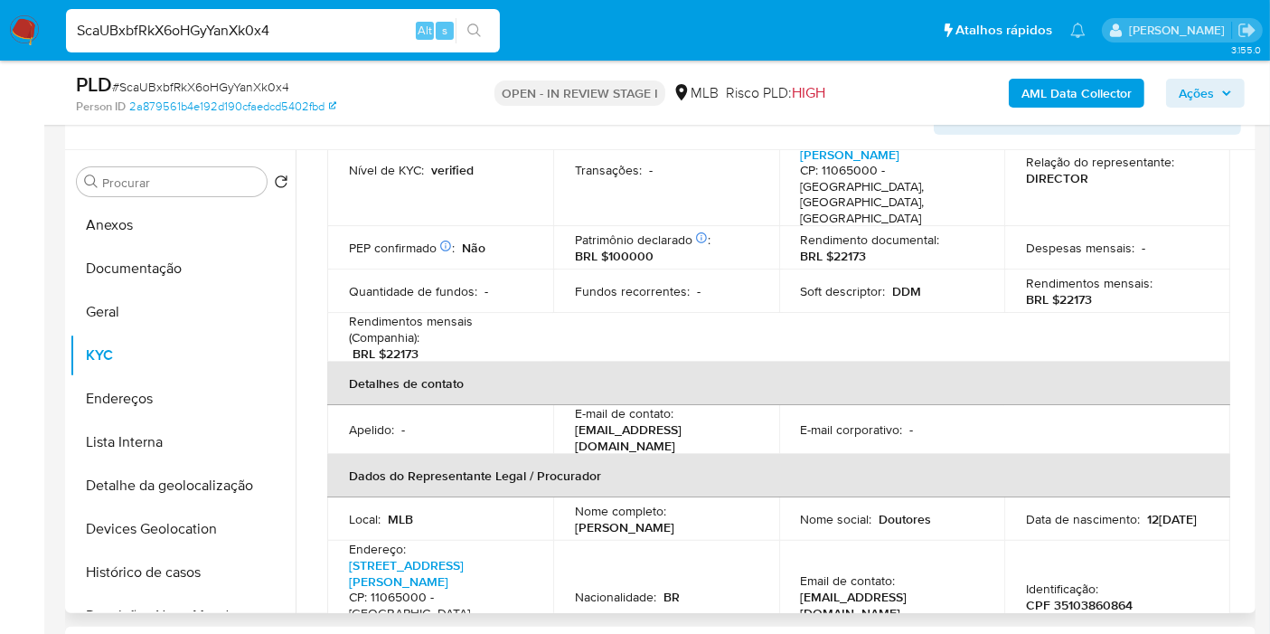
click at [1085, 597] on p "CPF 35103860864" at bounding box center [1079, 605] width 107 height 16
copy p "35103860864"
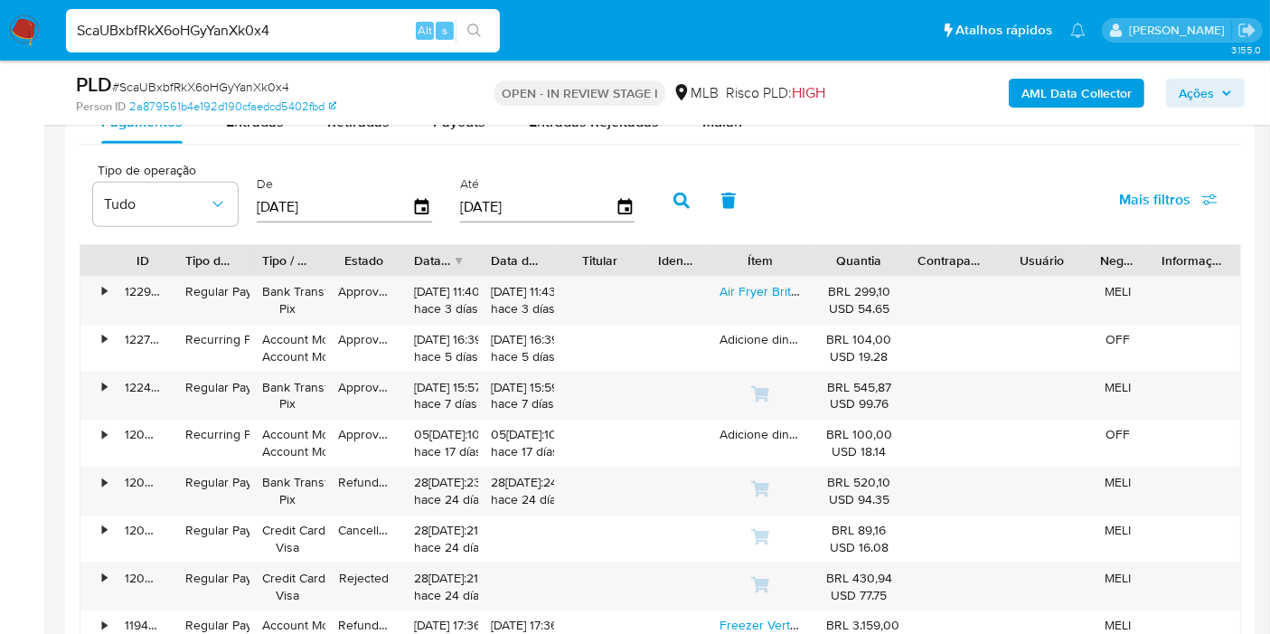
scroll to position [1927, 0]
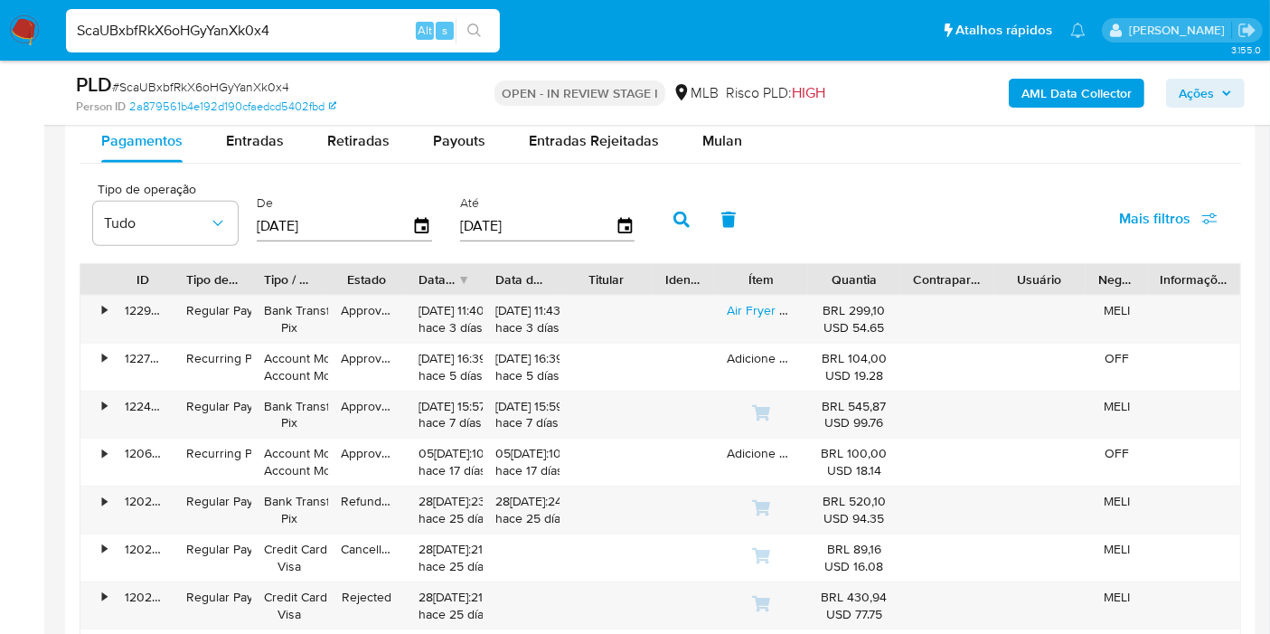
drag, startPoint x: 804, startPoint y: 266, endPoint x: 790, endPoint y: 267, distance: 13.6
click at [790, 267] on div "Ítem" at bounding box center [760, 279] width 93 height 31
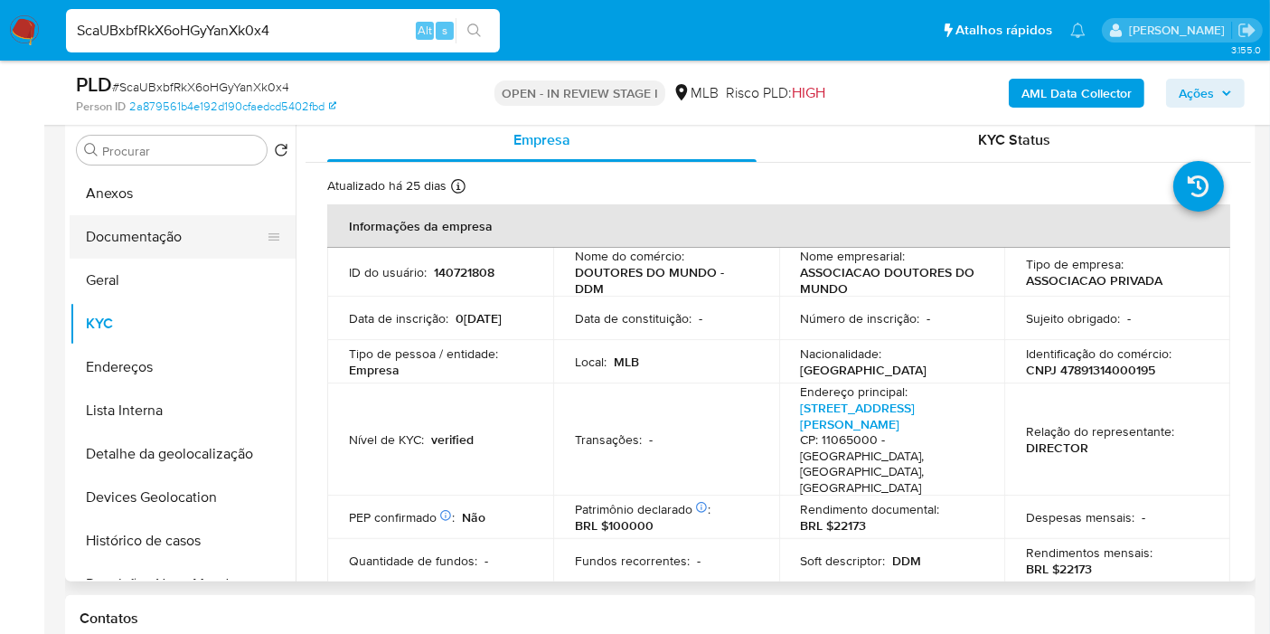
scroll to position [319, 0]
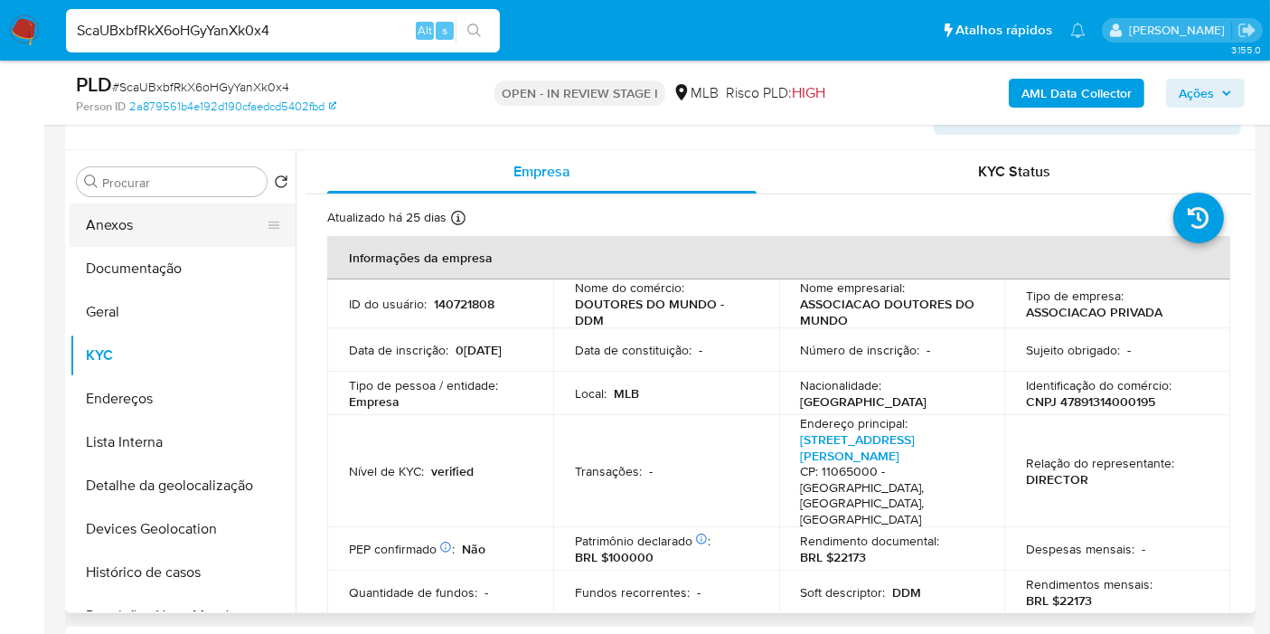
click at [198, 212] on button "Anexos" at bounding box center [176, 224] width 212 height 43
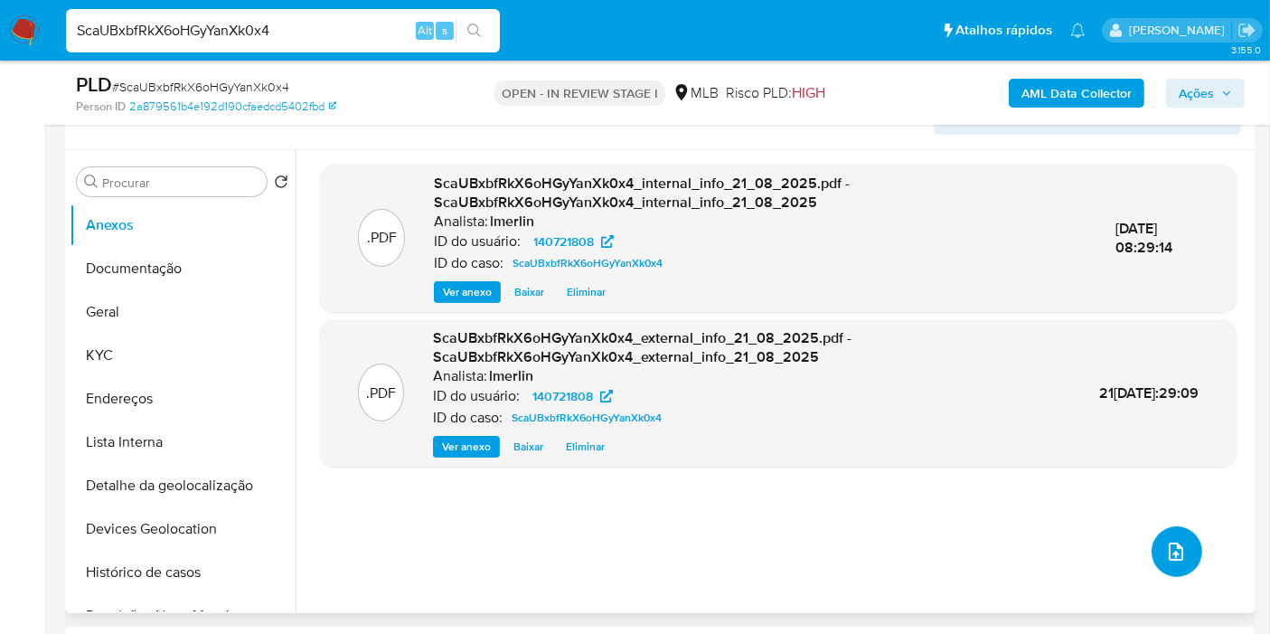
click at [1169, 548] on icon "upload-file" at bounding box center [1176, 551] width 14 height 18
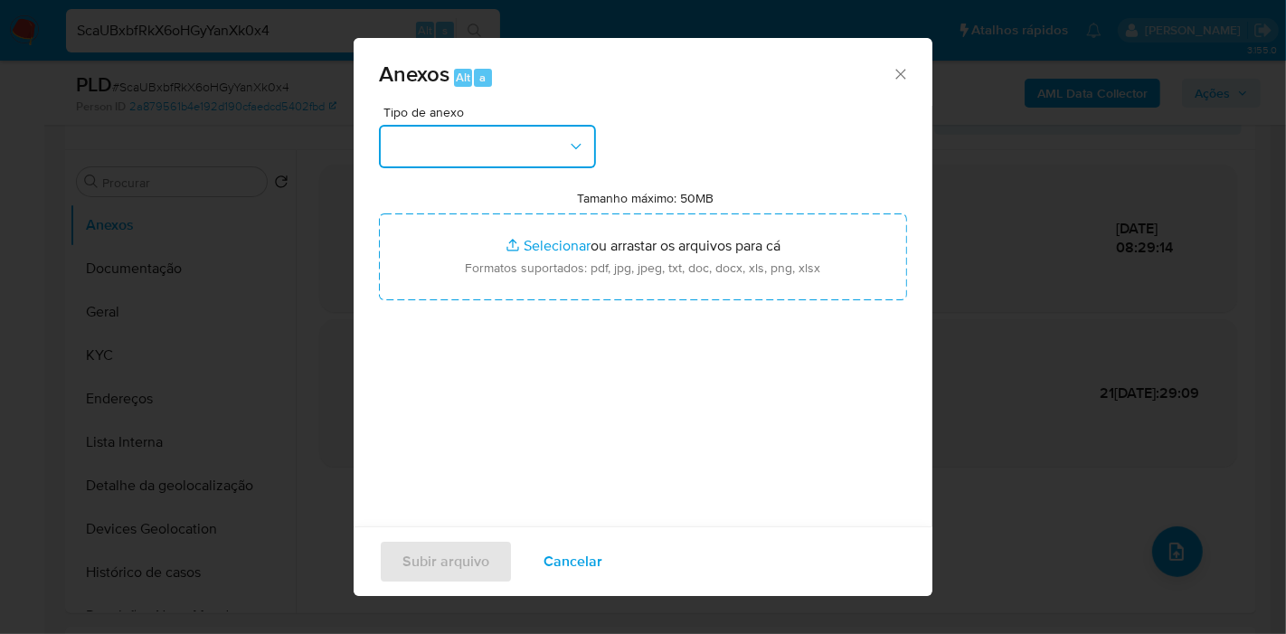
click at [460, 142] on button "button" at bounding box center [487, 146] width 217 height 43
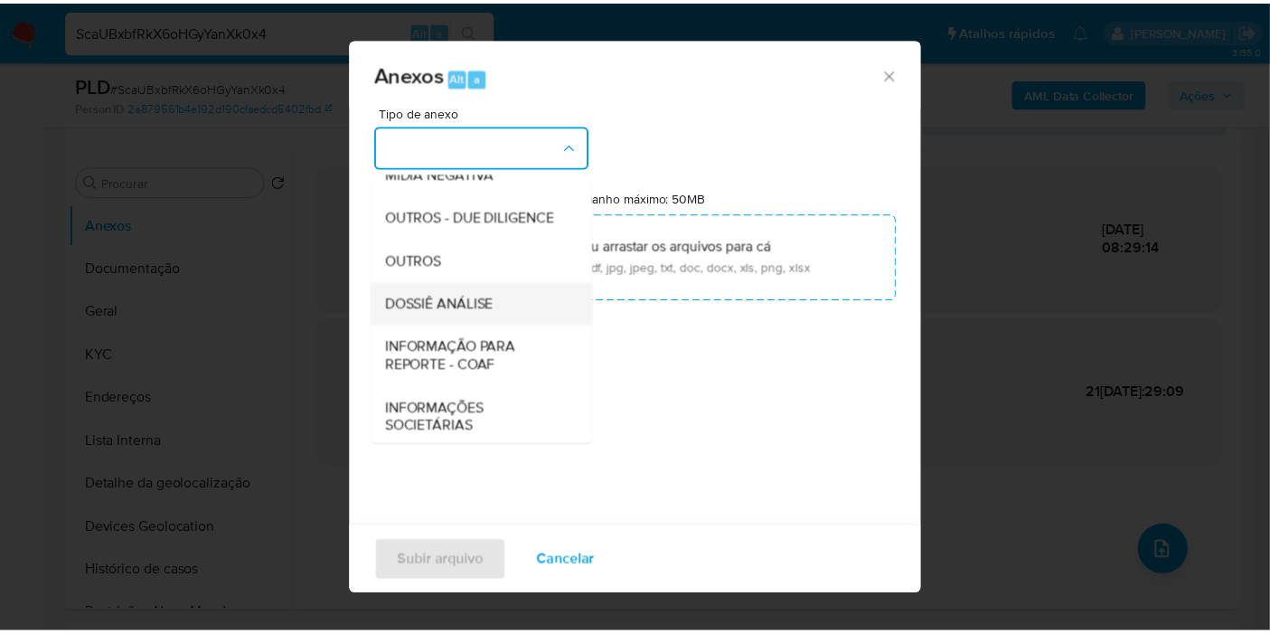
scroll to position [278, 0]
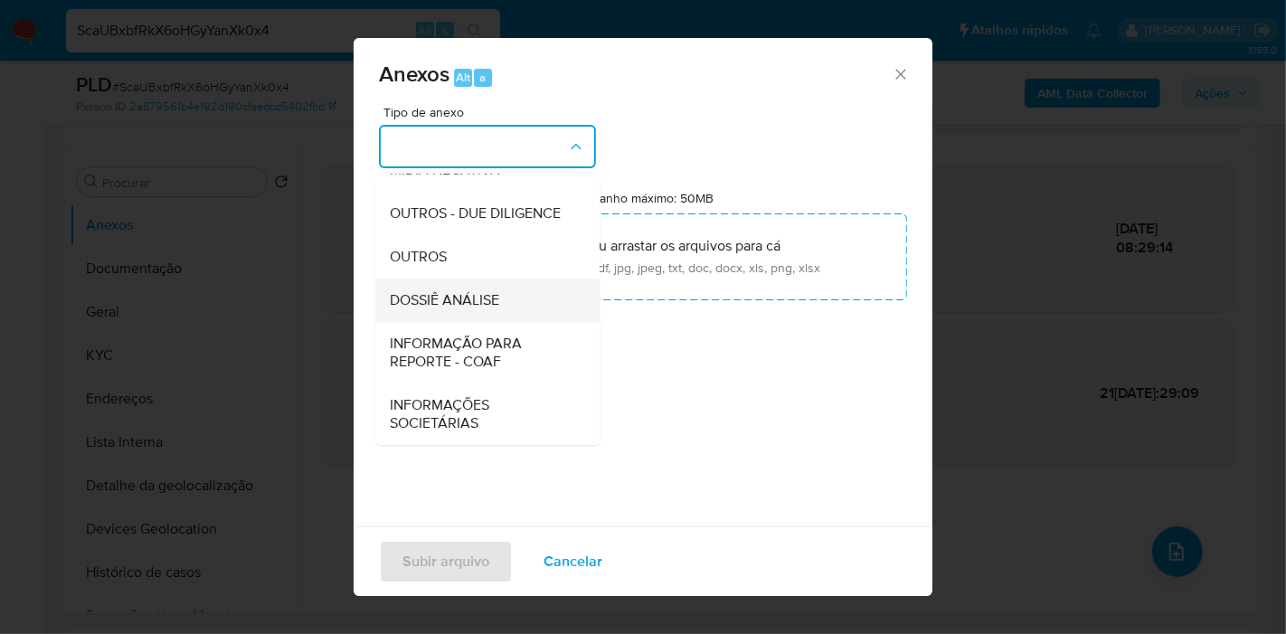
click at [495, 316] on div "DOSSIÊ ANÁLISE" at bounding box center [482, 299] width 184 height 43
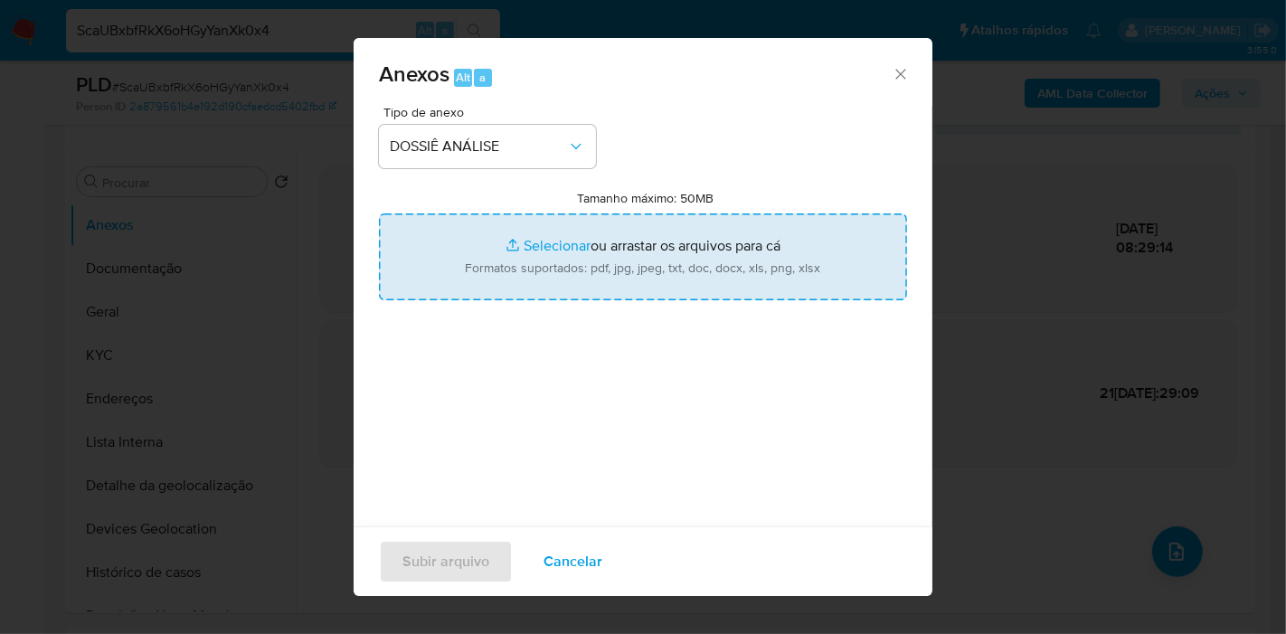
click at [551, 257] on input "Tamanho máximo: 50MB Selecionar arquivos" at bounding box center [643, 256] width 528 height 87
type input "C:\fakepath\CNPJ 47891314000195 - ASSOCIACAO DOUTORES DO MUNDO.pdf"
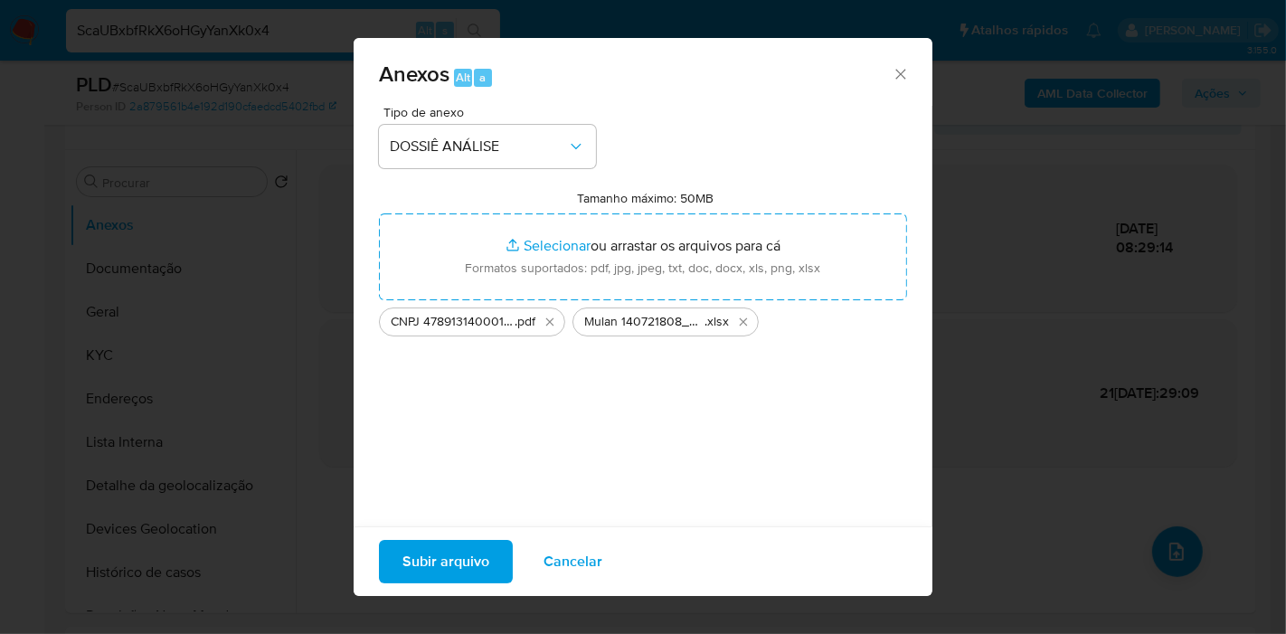
click at [467, 552] on span "Subir arquivo" at bounding box center [445, 562] width 87 height 40
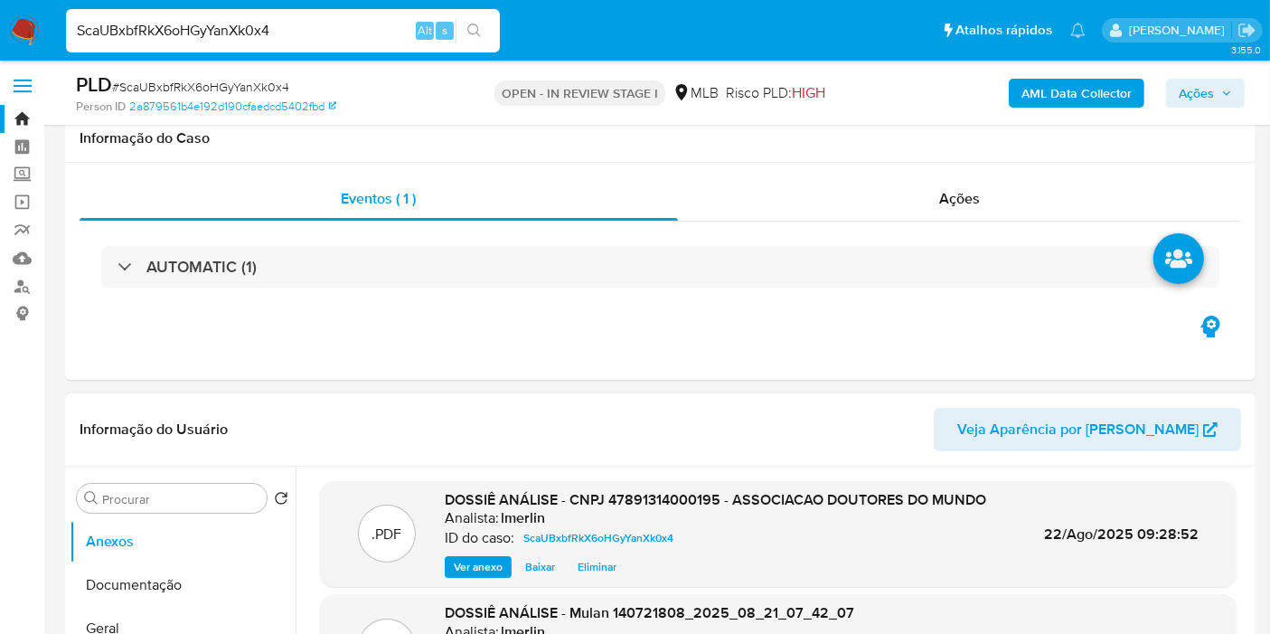
scroll to position [0, 0]
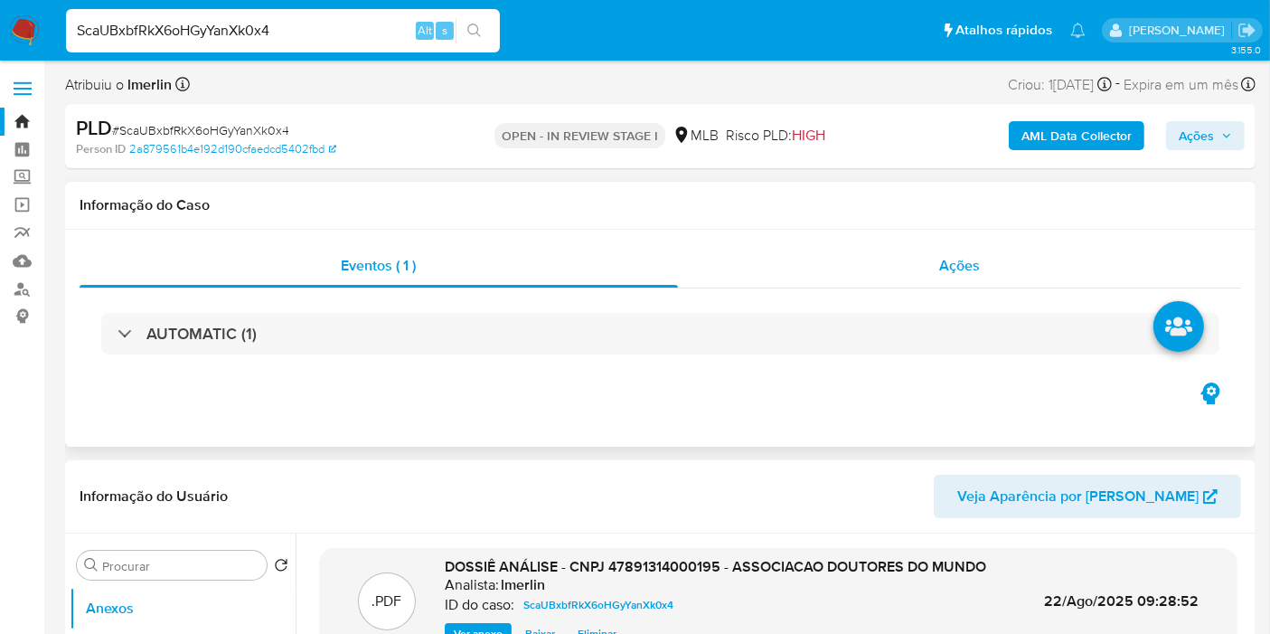
click at [993, 283] on div "Ações" at bounding box center [960, 265] width 564 height 43
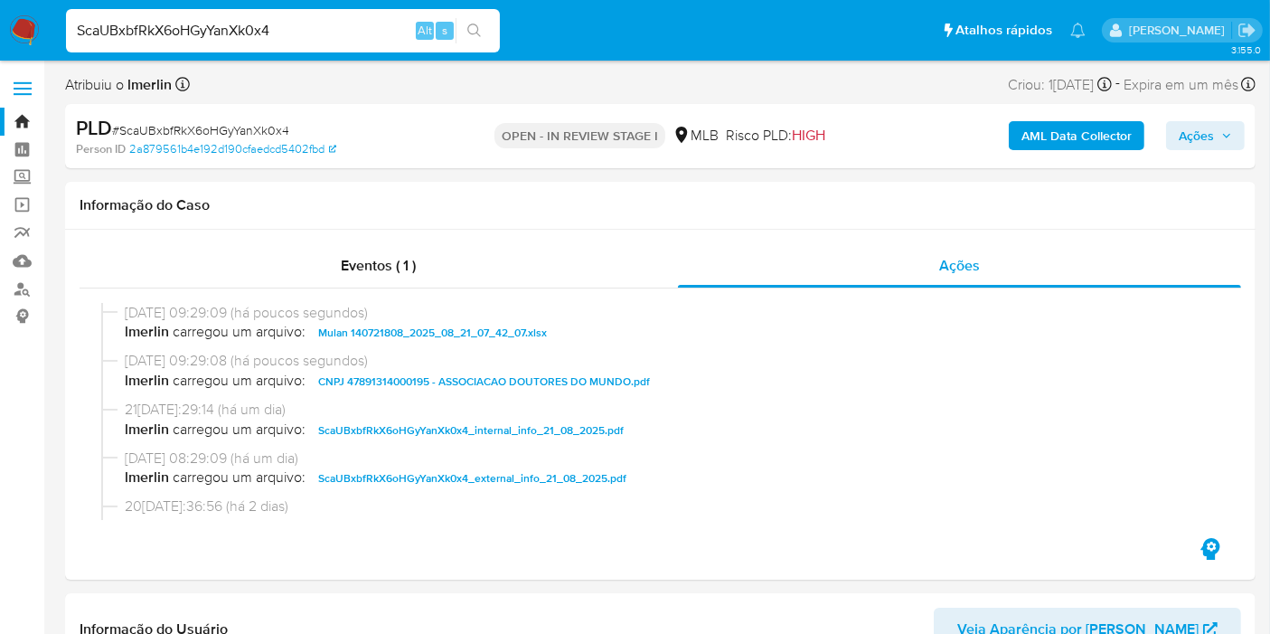
click at [1231, 140] on icon "button" at bounding box center [1226, 135] width 11 height 11
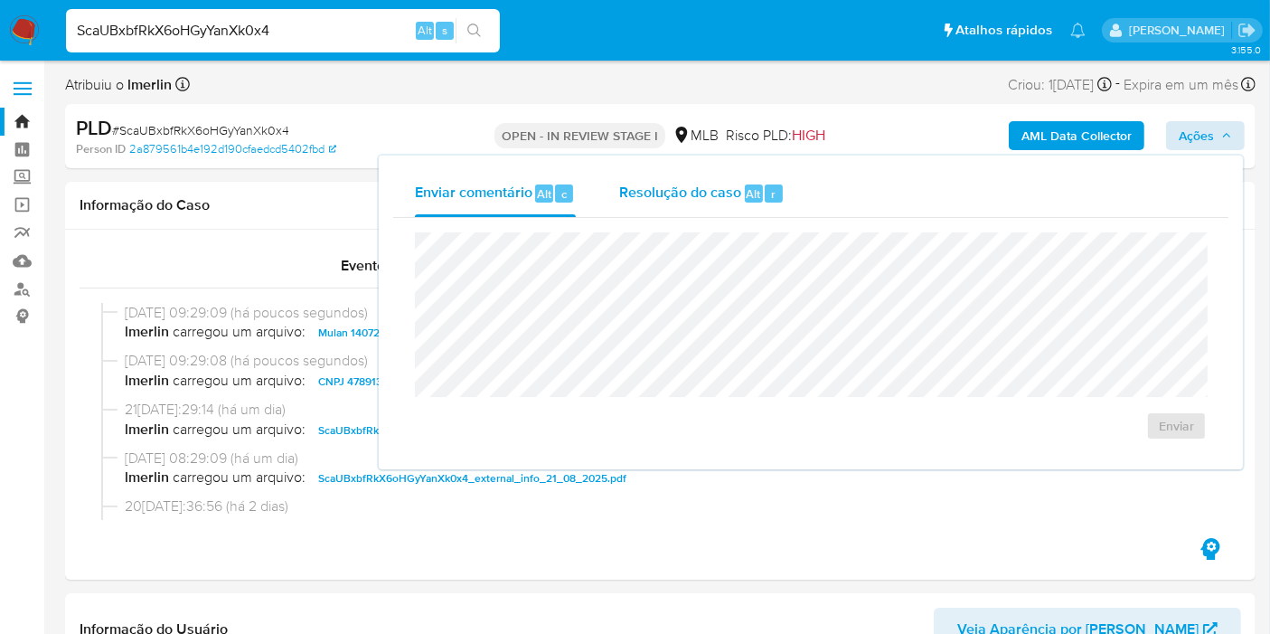
click at [671, 183] on span "Resolução do caso" at bounding box center [680, 193] width 122 height 21
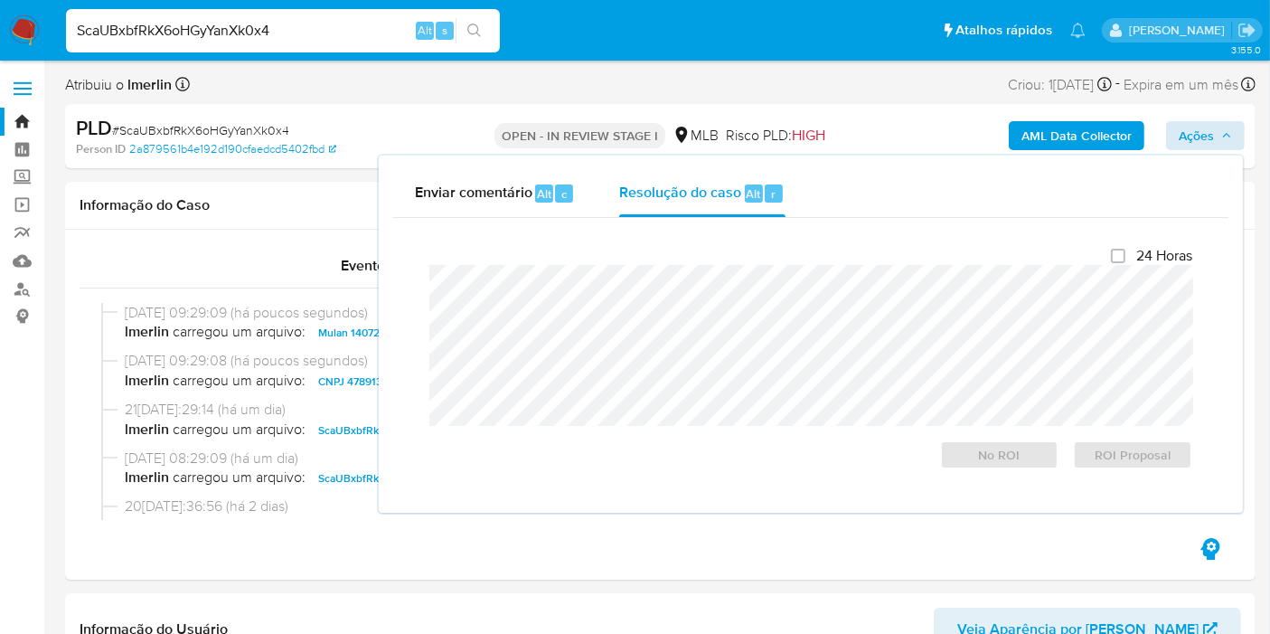
click at [669, 267] on div at bounding box center [810, 345] width 763 height 161
click at [970, 458] on span "No ROI" at bounding box center [1000, 454] width 94 height 25
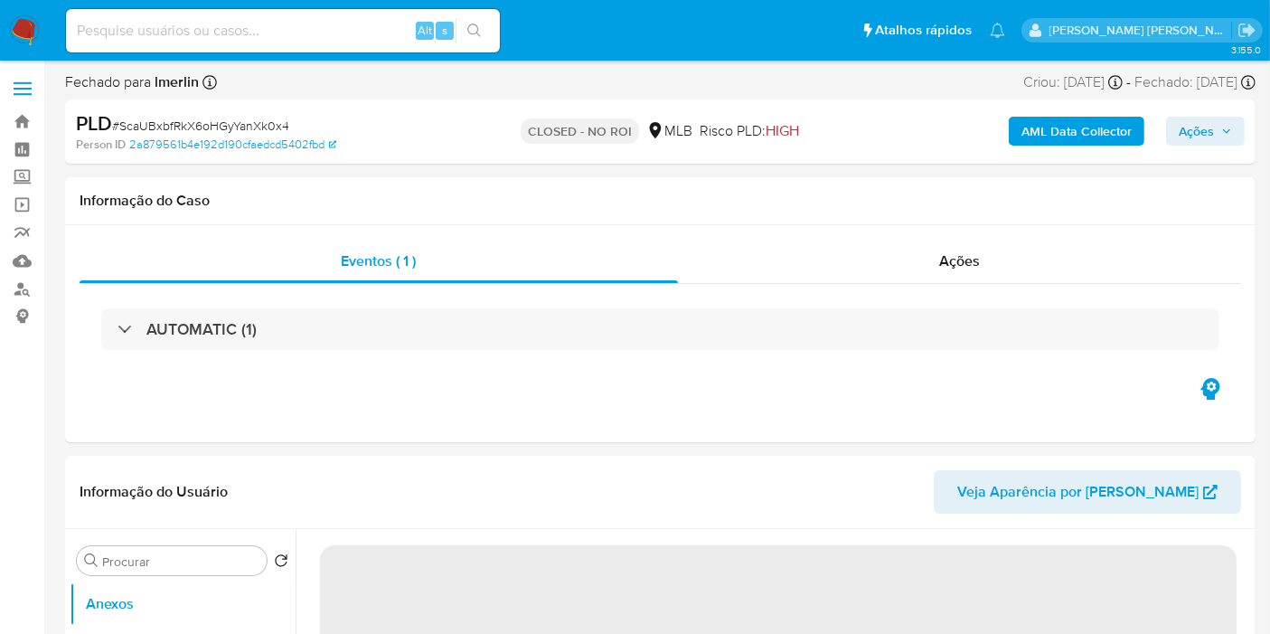
click at [316, 39] on input at bounding box center [283, 31] width 434 height 24
paste input "lGPTORxbzYNAeV3NmCqI7Yuu"
type input "lGPTORxbzYNAeV3NmCqI7Yuu"
select select "10"
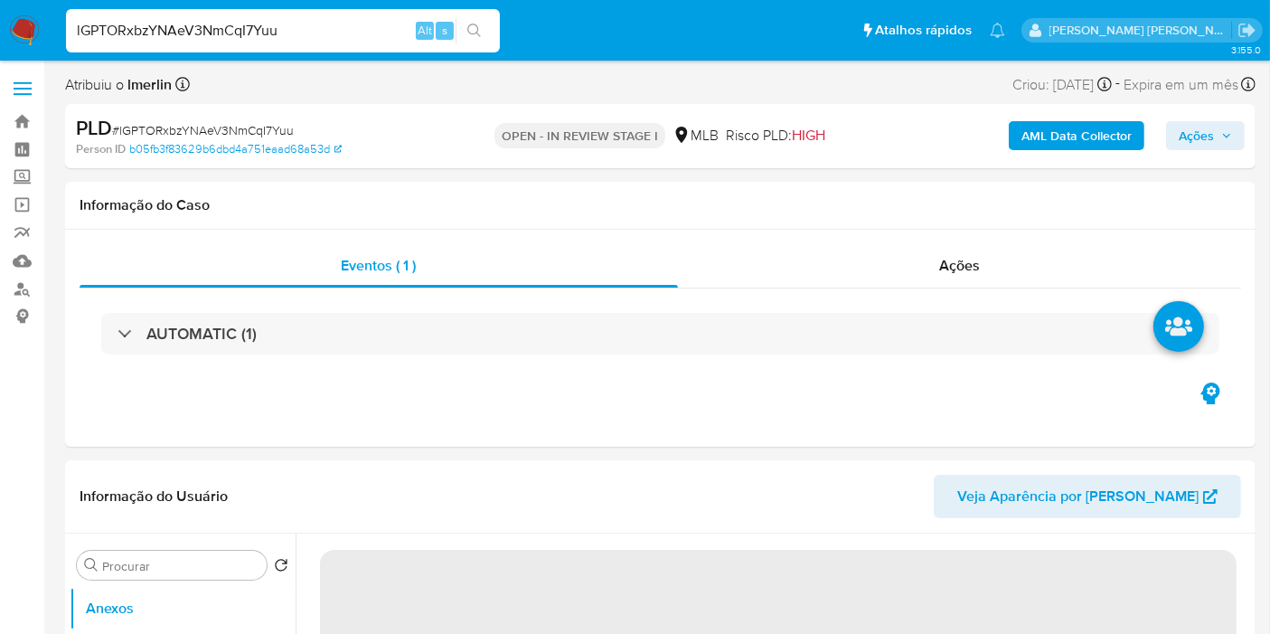
select select "10"
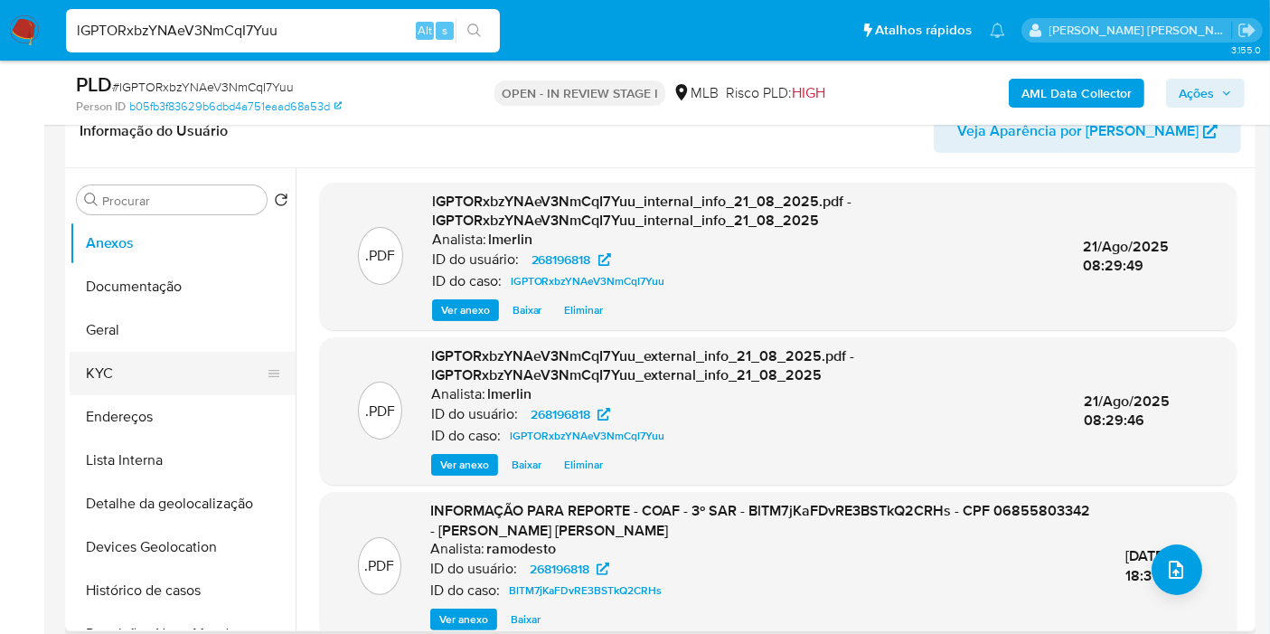
click at [143, 367] on button "KYC" at bounding box center [176, 373] width 212 height 43
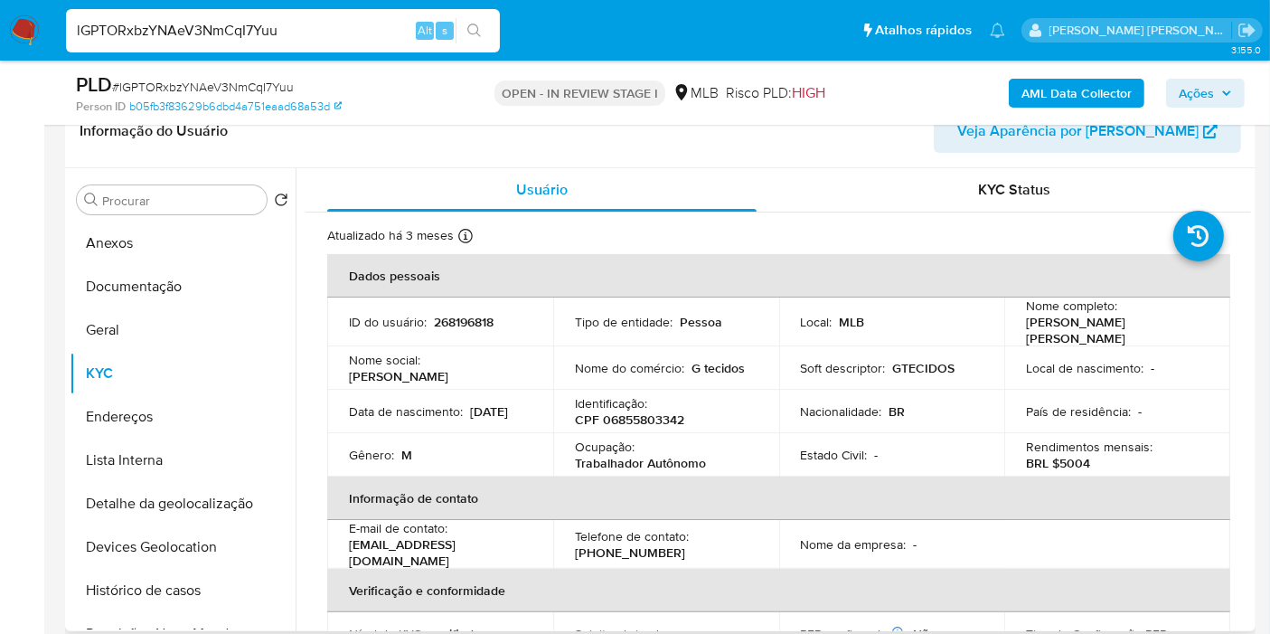
click at [636, 416] on p "CPF 06855803342" at bounding box center [629, 419] width 109 height 16
copy p "06855803342"
click at [164, 274] on button "Documentação" at bounding box center [176, 286] width 212 height 43
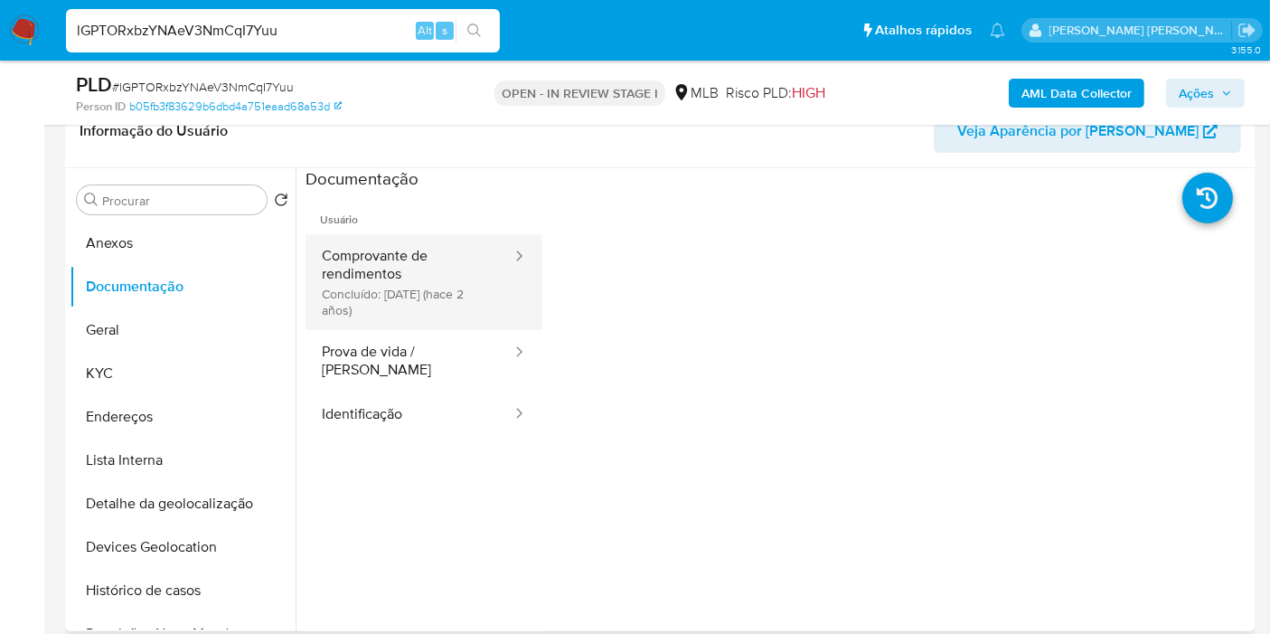
click at [380, 269] on button "Comprovante de rendimentos Concluído: 31/05/2023 (hace 2 años)" at bounding box center [410, 282] width 208 height 96
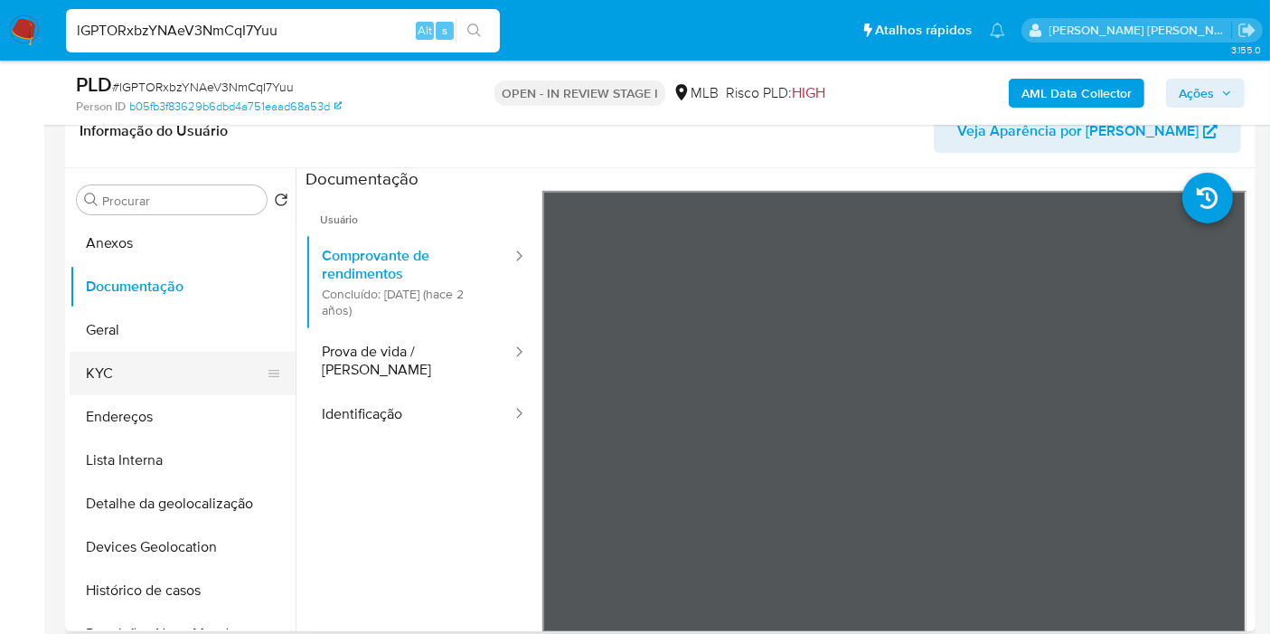
click at [217, 377] on button "KYC" at bounding box center [176, 373] width 212 height 43
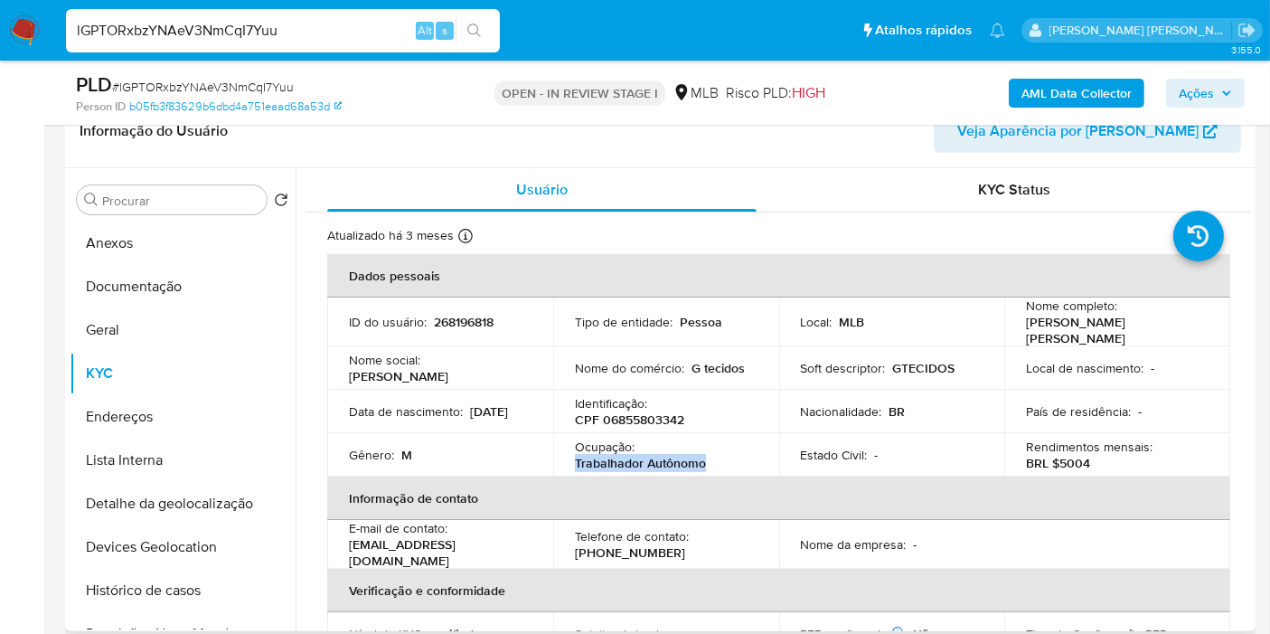
drag, startPoint x: 573, startPoint y: 452, endPoint x: 712, endPoint y: 456, distance: 139.3
click at [712, 456] on div "Ocupação : Trabalhador Autônomo" at bounding box center [666, 455] width 183 height 33
copy p "Trabalhador Autônomo"
click at [191, 551] on button "Devices Geolocation" at bounding box center [176, 546] width 212 height 43
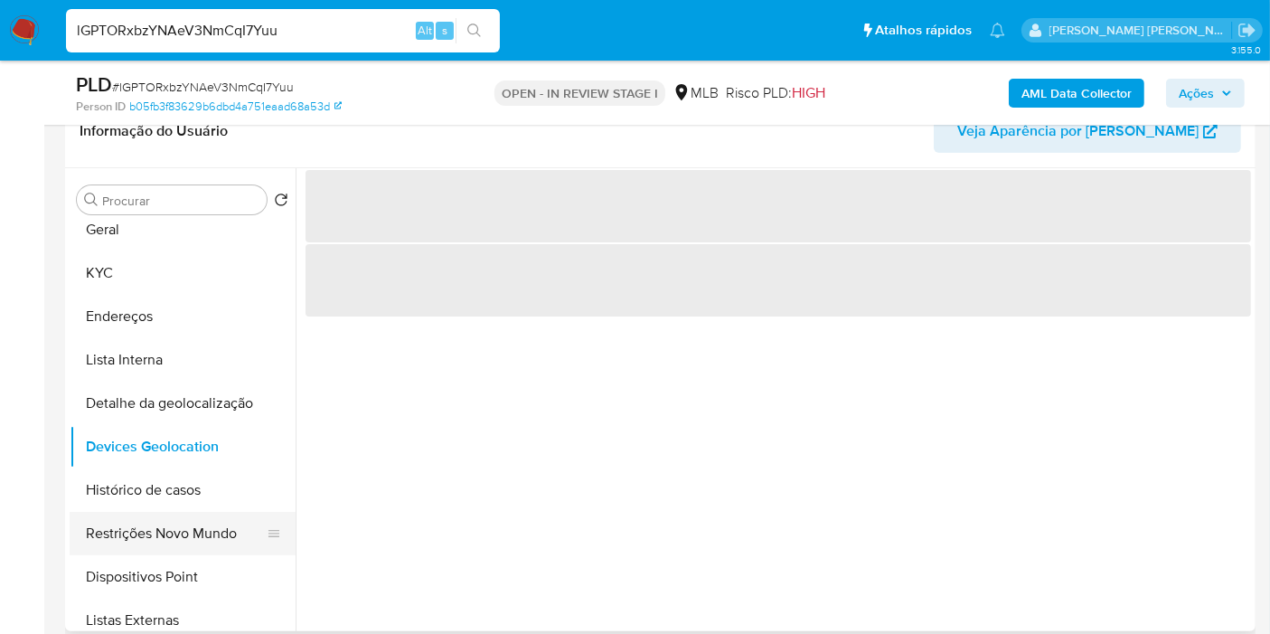
click at [189, 539] on button "Restrições Novo Mundo" at bounding box center [176, 533] width 212 height 43
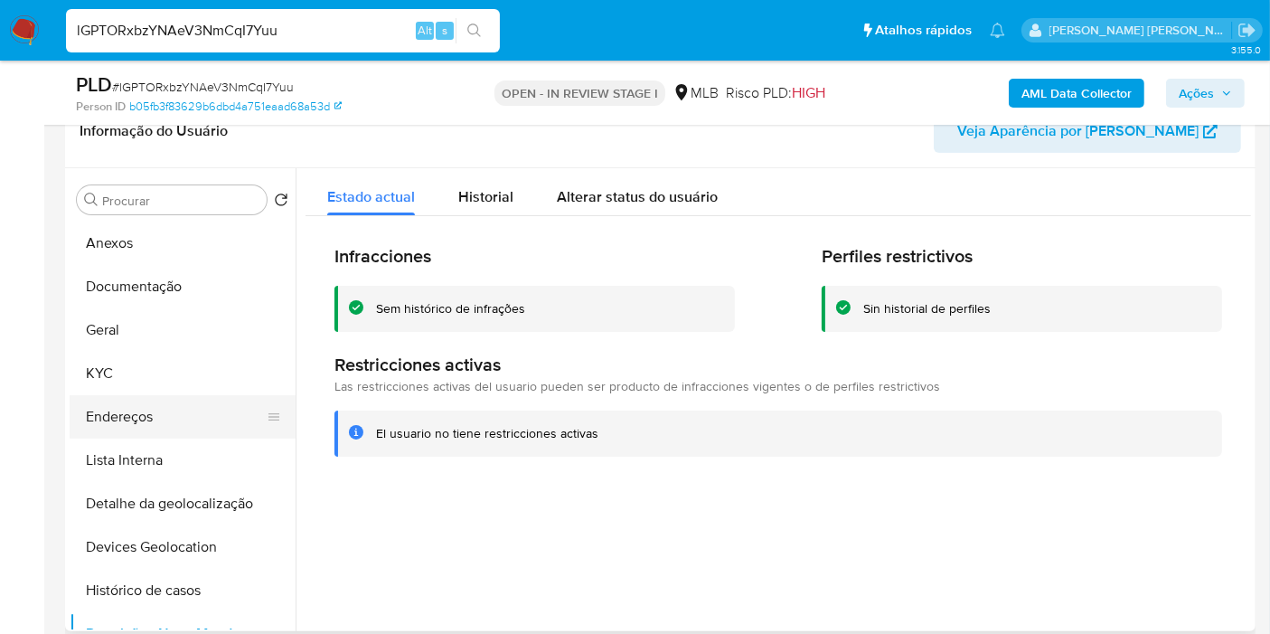
click at [182, 411] on button "Endereços" at bounding box center [176, 416] width 212 height 43
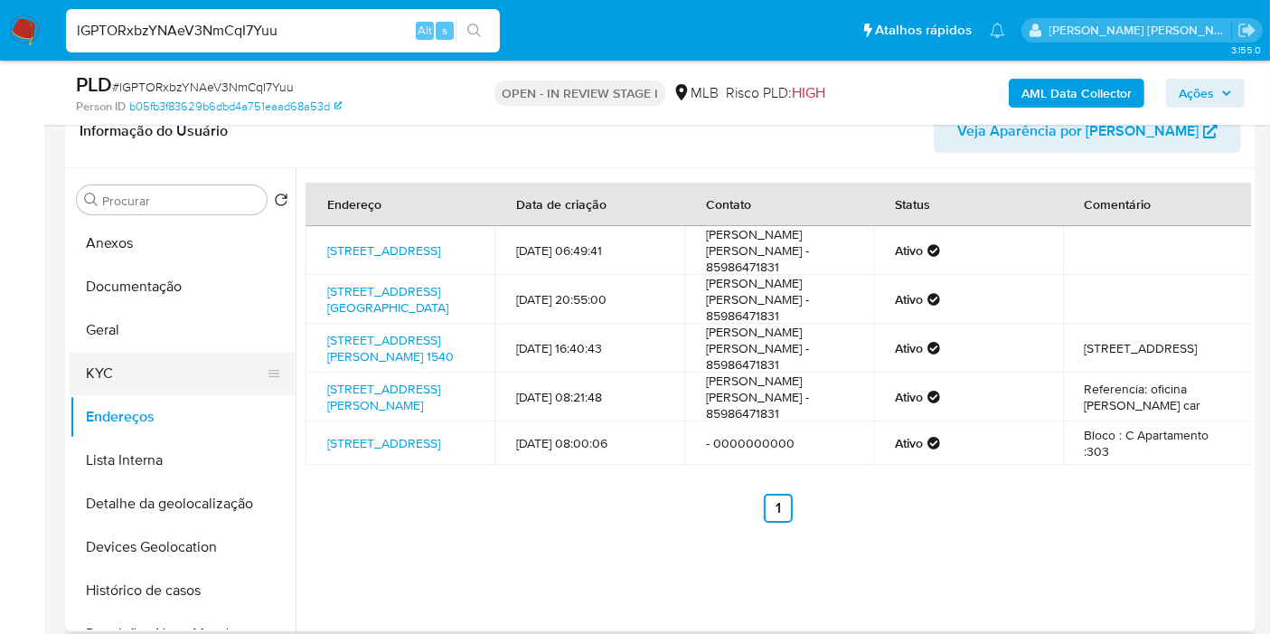
click at [139, 367] on button "KYC" at bounding box center [176, 373] width 212 height 43
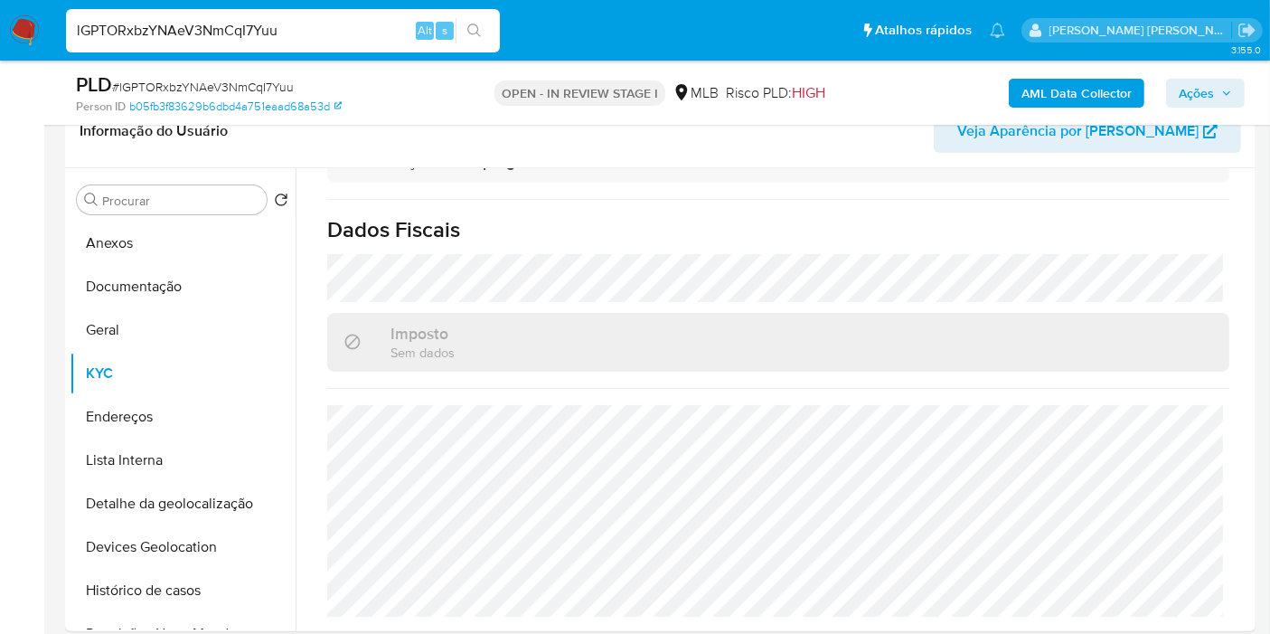
scroll to position [925, 0]
